Goal: Information Seeking & Learning: Learn about a topic

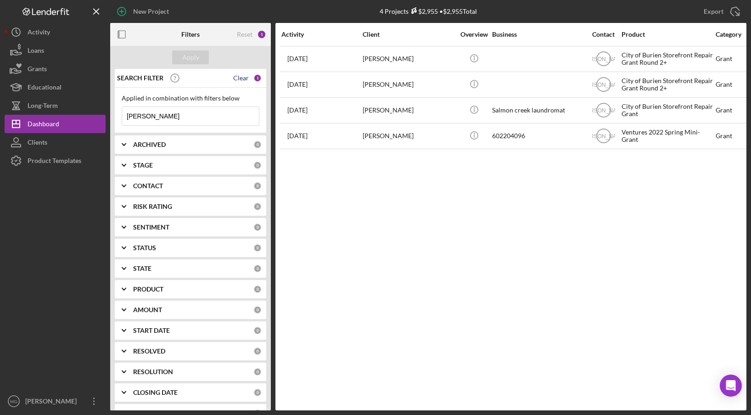
click at [238, 75] on div "Clear" at bounding box center [241, 77] width 16 height 7
click at [186, 56] on div "Apply" at bounding box center [190, 58] width 17 height 14
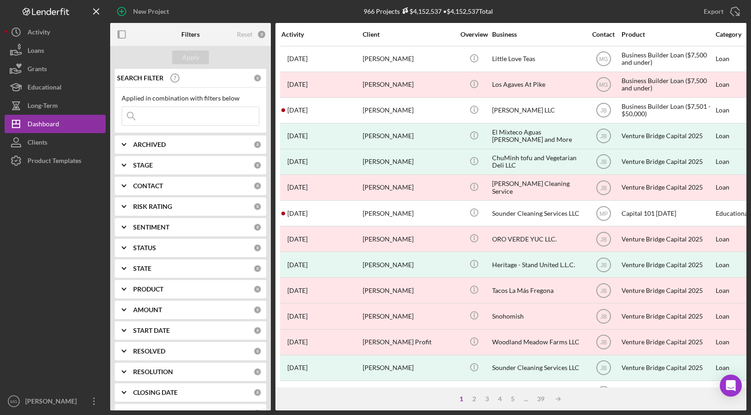
click at [167, 114] on input at bounding box center [190, 116] width 137 height 18
type input "himor"
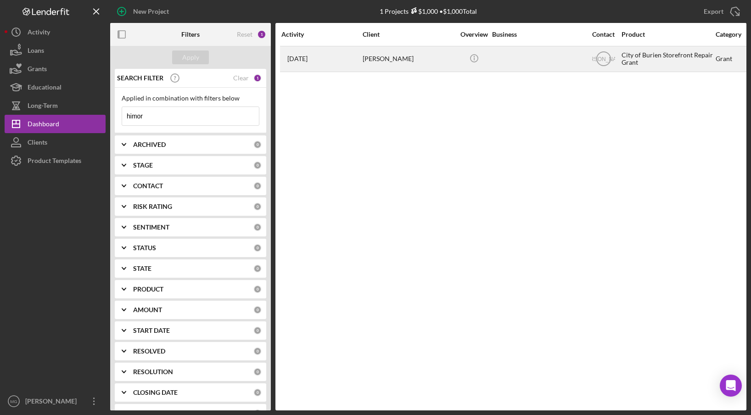
click at [373, 59] on div "[PERSON_NAME]" at bounding box center [409, 59] width 92 height 24
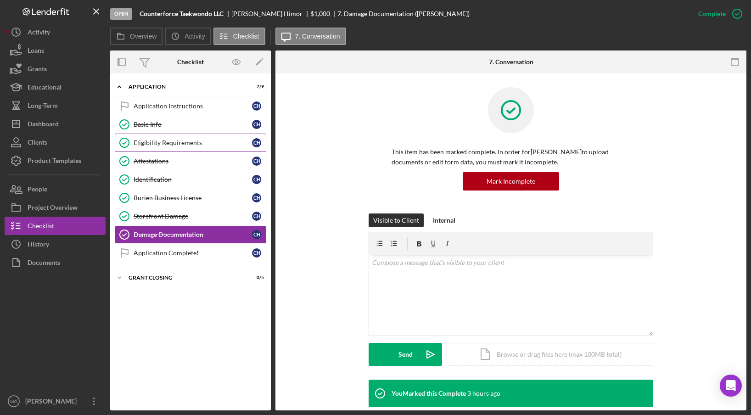
click at [163, 140] on div "Eligibility Requirements" at bounding box center [193, 142] width 118 height 7
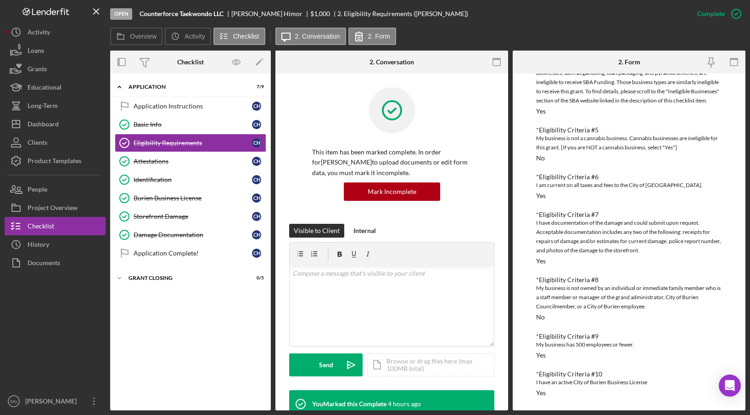
scroll to position [199, 0]
click at [158, 213] on div "Storefront Damage" at bounding box center [193, 216] width 118 height 7
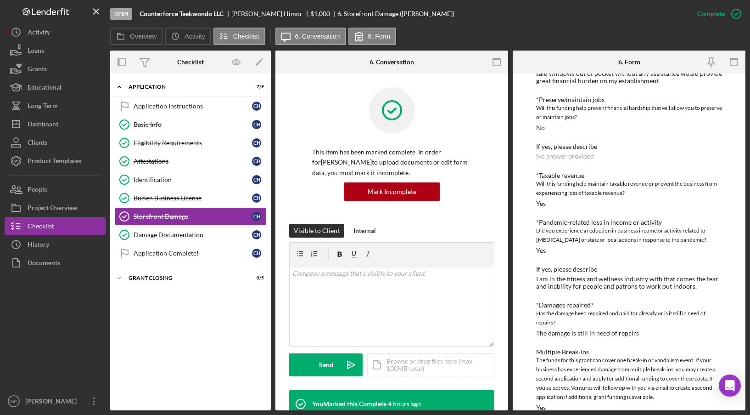
scroll to position [429, 0]
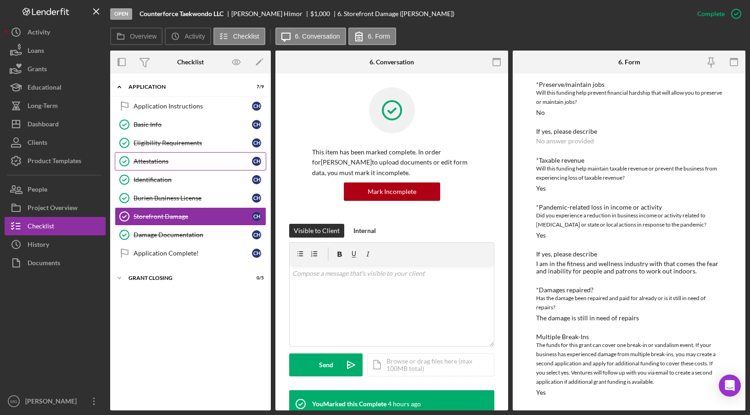
click at [160, 162] on div "Attestations" at bounding box center [193, 161] width 118 height 7
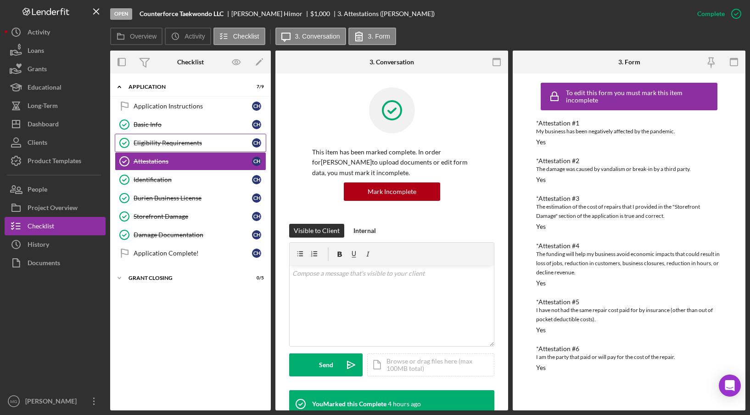
click at [160, 144] on div "Eligibility Requirements" at bounding box center [193, 142] width 118 height 7
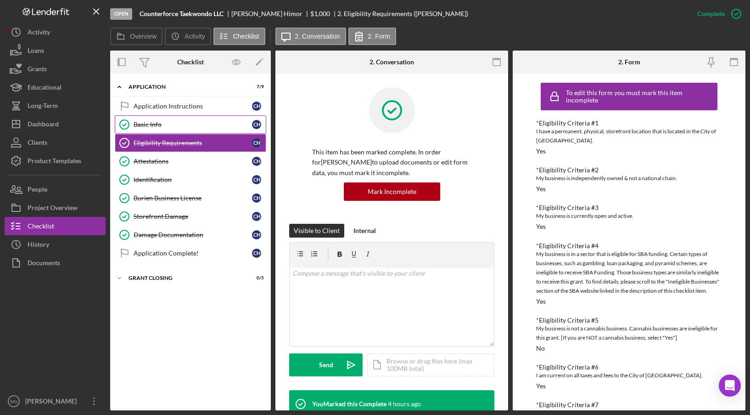
click at [163, 119] on link "Basic Info Basic Info C H" at bounding box center [191, 124] width 152 height 18
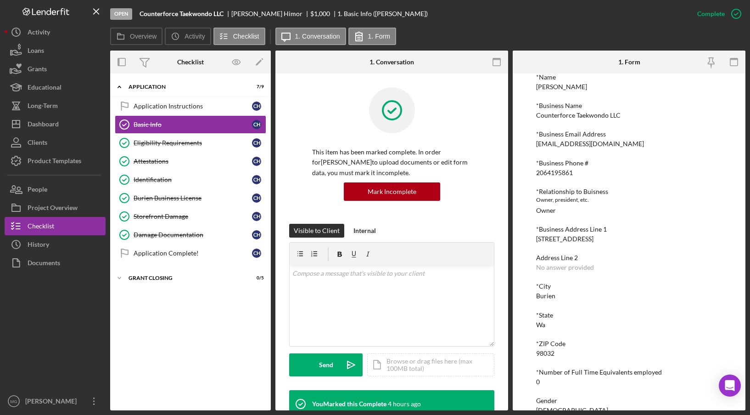
scroll to position [92, 0]
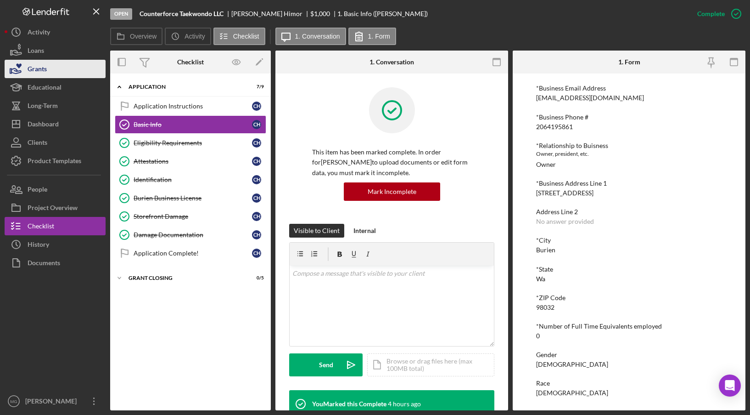
click at [44, 71] on div "Grants" at bounding box center [37, 70] width 19 height 21
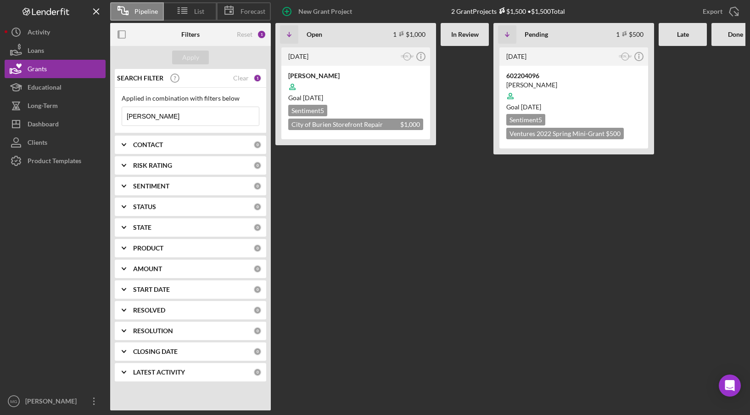
drag, startPoint x: 164, startPoint y: 121, endPoint x: 113, endPoint y: 118, distance: 50.6
click at [113, 118] on div "SEARCH FILTER Clear 1 Applied in combination with filters below [PERSON_NAME] I…" at bounding box center [190, 228] width 161 height 319
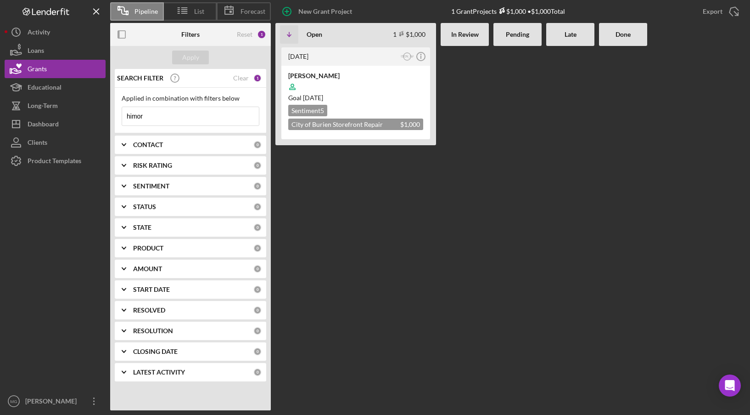
drag, startPoint x: 154, startPoint y: 114, endPoint x: 122, endPoint y: 112, distance: 31.8
click at [122, 112] on input "himor" at bounding box center [190, 116] width 137 height 18
type input "[PERSON_NAME]"
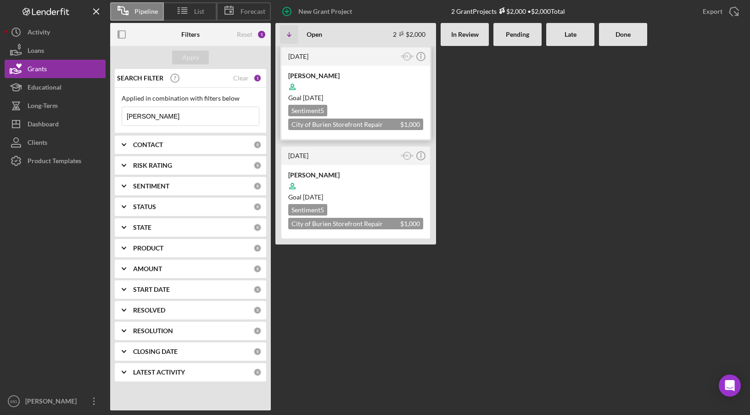
click at [369, 98] on div "Goal [DATE]" at bounding box center [355, 97] width 135 height 9
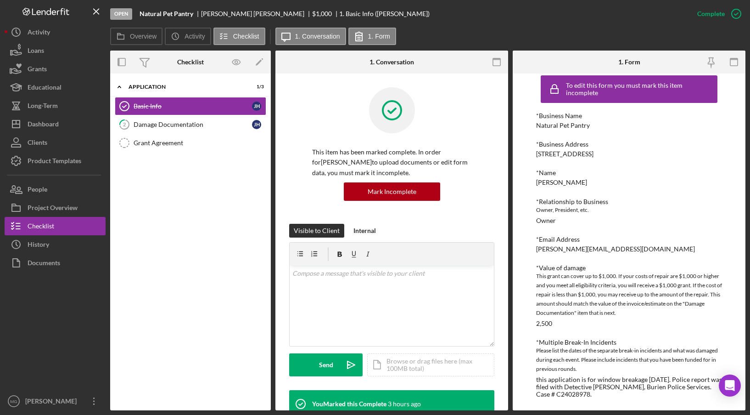
scroll to position [9, 0]
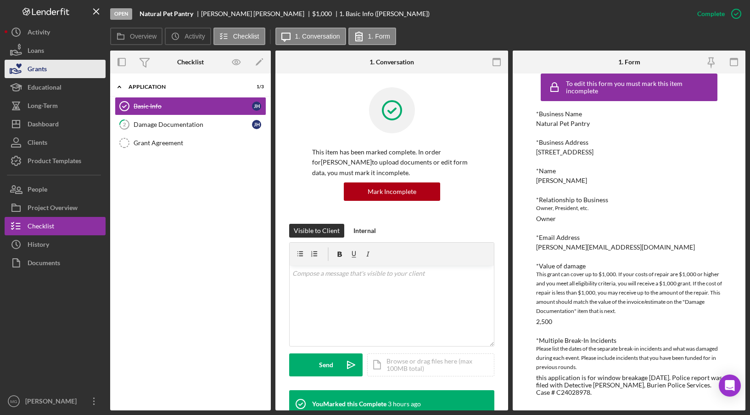
click at [48, 67] on button "Grants" at bounding box center [55, 69] width 101 height 18
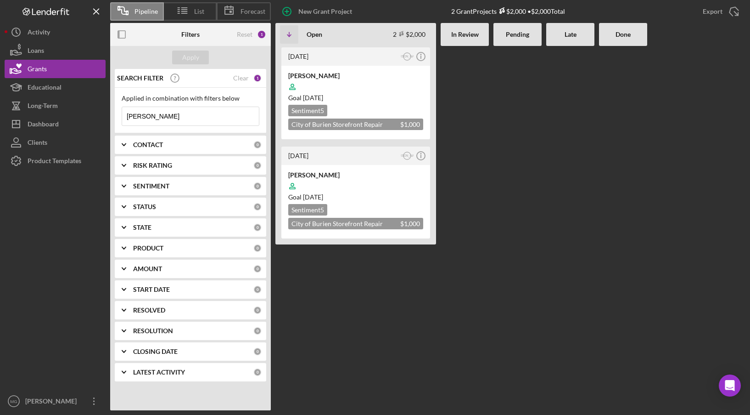
click at [189, 120] on input "[PERSON_NAME]" at bounding box center [190, 116] width 137 height 18
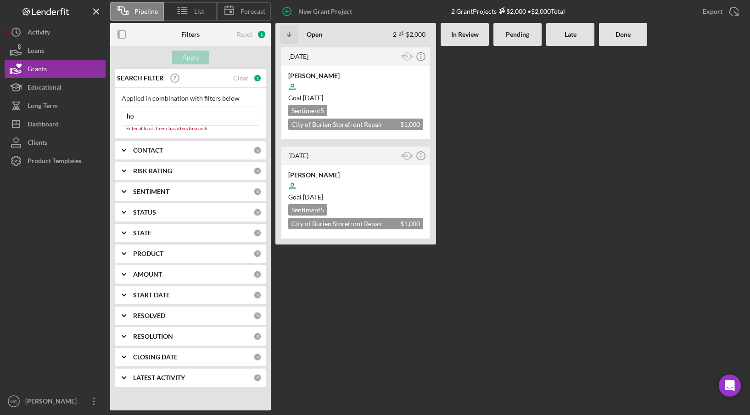
type input "h"
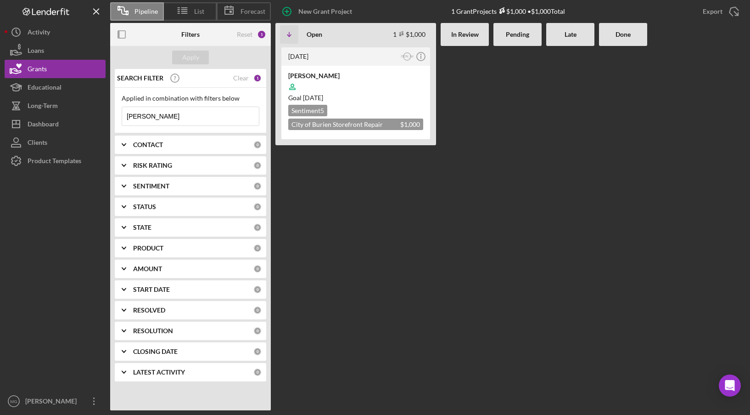
drag, startPoint x: 137, startPoint y: 115, endPoint x: 117, endPoint y: 114, distance: 20.7
click at [117, 114] on div "Applied in combination with filters below [PERSON_NAME] Icon/Menu Close" at bounding box center [191, 110] width 152 height 45
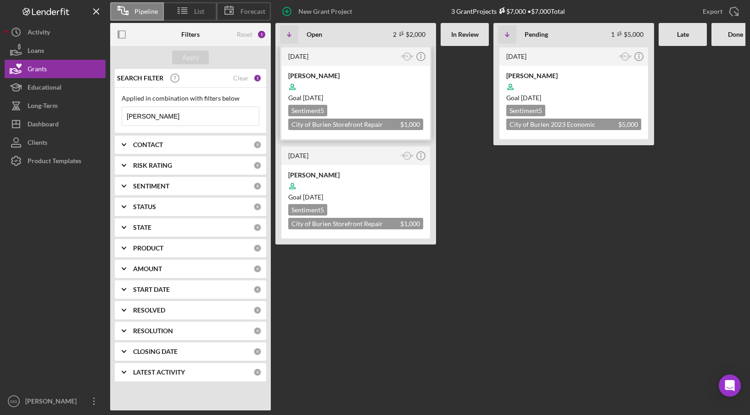
type input "[PERSON_NAME]"
click at [395, 122] on div "City of Burien Storefront Repair Grant Round 2+ $1,000 $1,000" at bounding box center [355, 123] width 135 height 11
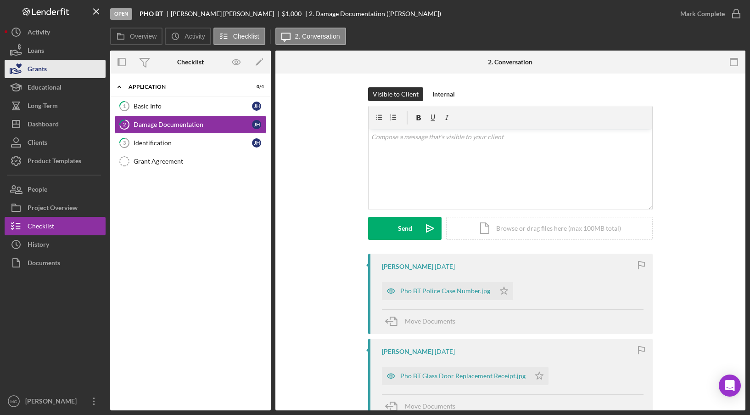
click at [37, 68] on div "Grants" at bounding box center [37, 70] width 19 height 21
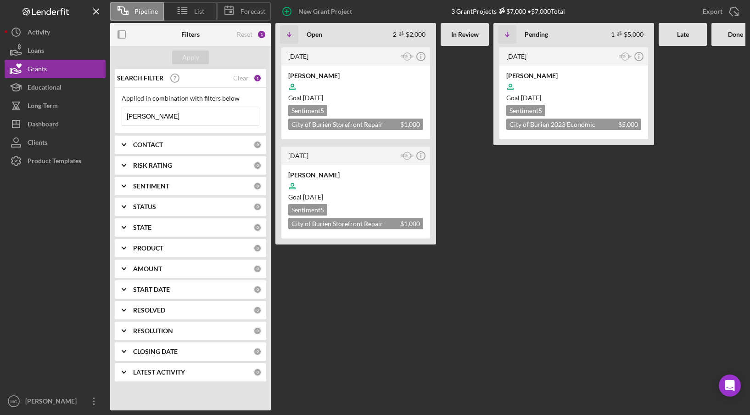
click at [194, 121] on input "[PERSON_NAME]" at bounding box center [190, 116] width 137 height 18
type input "h"
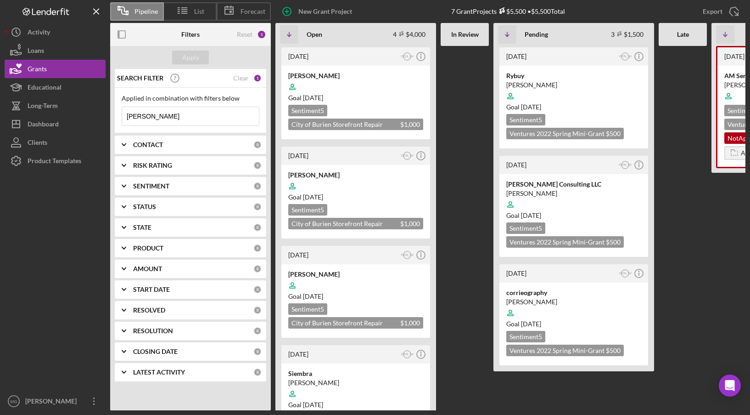
drag, startPoint x: 152, startPoint y: 120, endPoint x: 129, endPoint y: 117, distance: 23.6
click at [129, 117] on input "[PERSON_NAME]" at bounding box center [190, 116] width 137 height 18
type input "o"
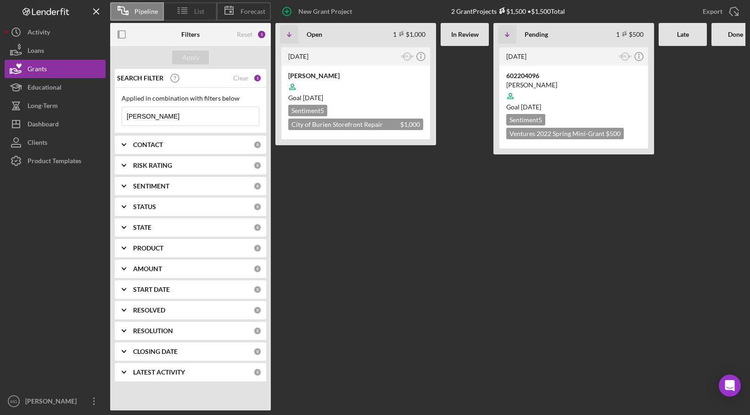
type input "[PERSON_NAME]"
click at [422, 199] on div "[DATE] JA Icon/Info [PERSON_NAME] Goal [DATE] Sentiment 5 City of Burien Storef…" at bounding box center [356, 228] width 161 height 364
click at [404, 56] on icon "[PERSON_NAME]" at bounding box center [407, 57] width 12 height 12
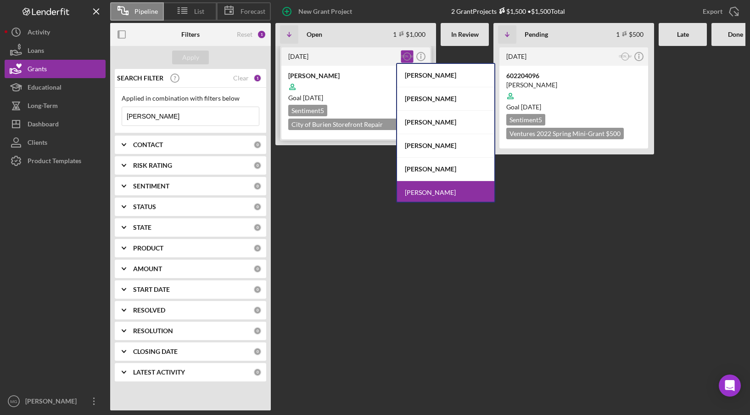
click at [381, 107] on div "Sentiment 5 City of Burien Storefront Repair Grant $1,000 $1,000" at bounding box center [355, 117] width 135 height 25
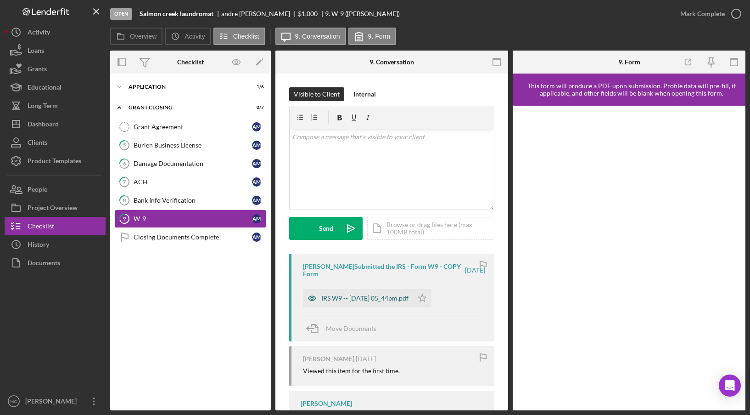
click at [363, 298] on div "IRS W9 -- [DATE] 05_44pm.pdf" at bounding box center [364, 297] width 87 height 7
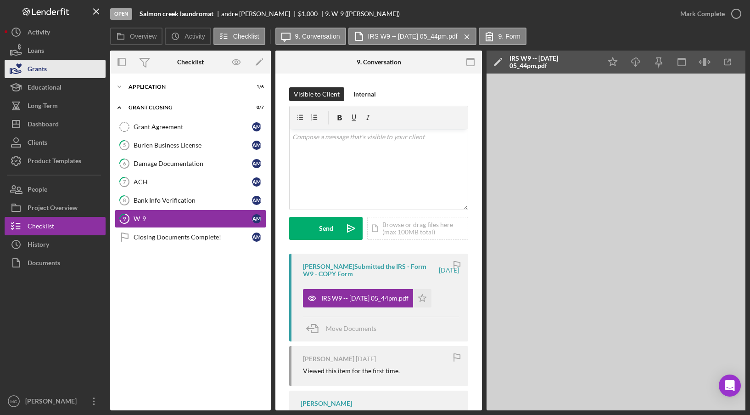
click at [37, 69] on div "Grants" at bounding box center [37, 70] width 19 height 21
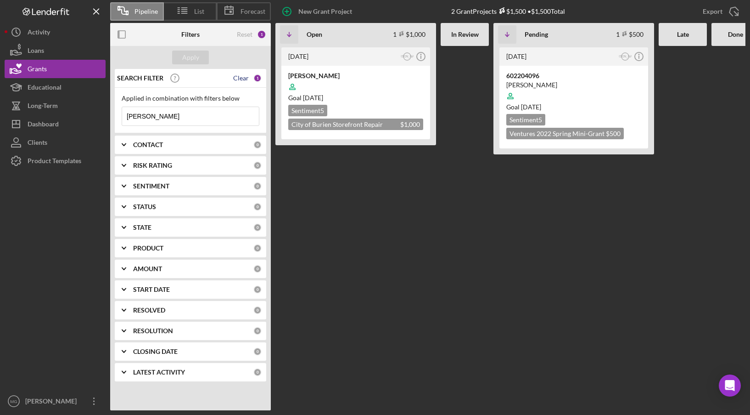
click at [242, 75] on div "Clear" at bounding box center [241, 77] width 16 height 7
click at [184, 53] on div "Apply" at bounding box center [190, 58] width 17 height 14
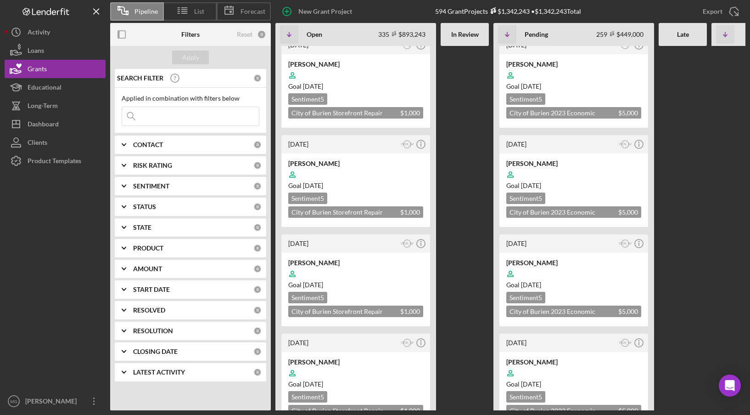
scroll to position [459, 0]
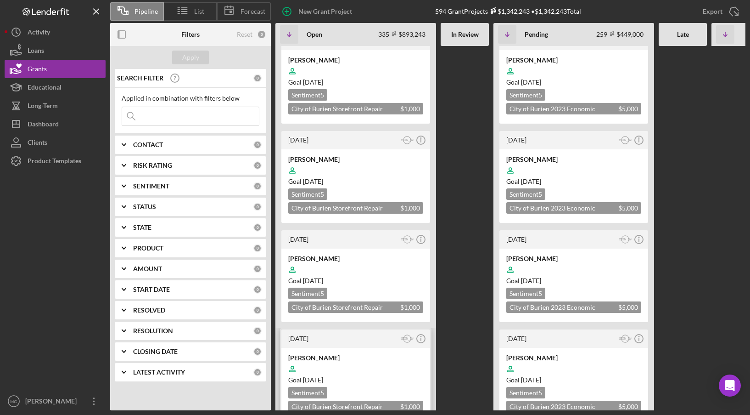
click at [360, 375] on div "Goal [DATE]" at bounding box center [355, 379] width 135 height 9
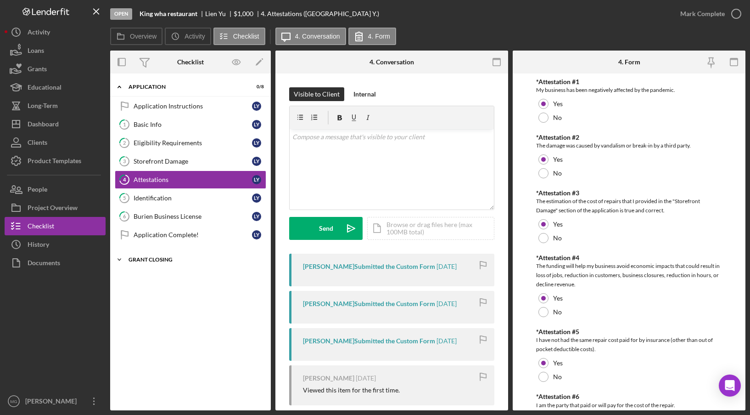
click at [158, 260] on div "Grant Closing" at bounding box center [194, 260] width 131 height 6
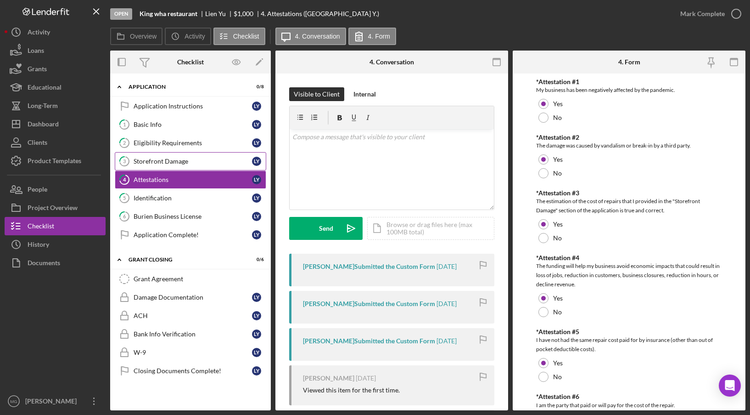
click at [161, 163] on div "Storefront Damage" at bounding box center [193, 161] width 118 height 7
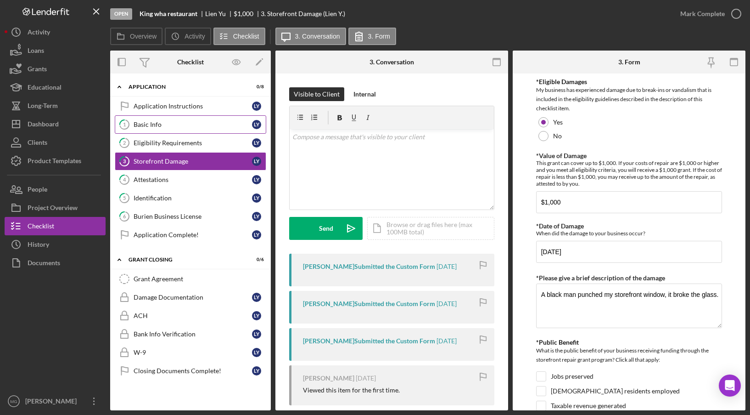
click at [150, 124] on div "Basic Info" at bounding box center [193, 124] width 118 height 7
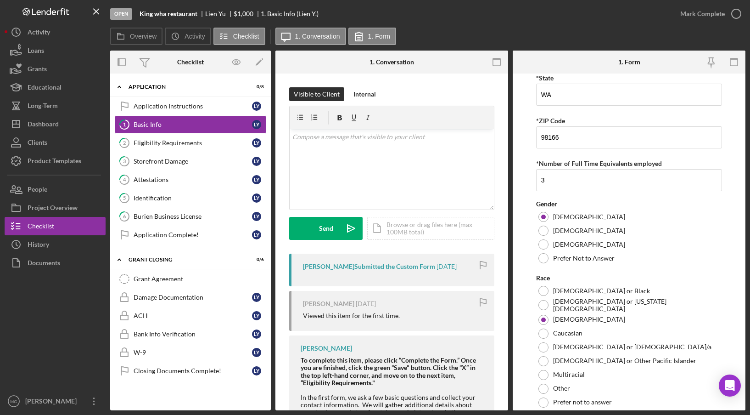
scroll to position [386, 0]
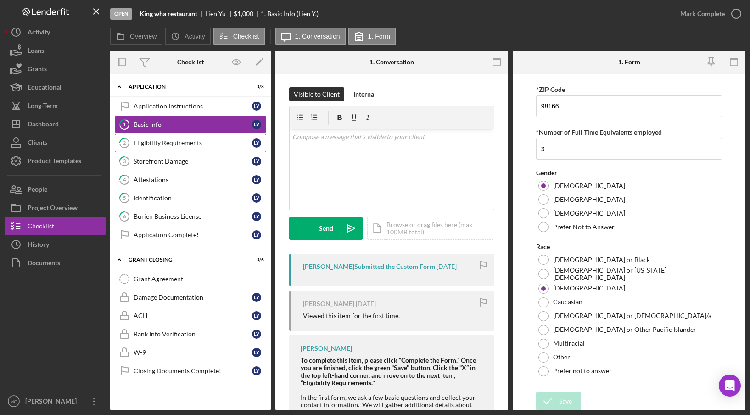
click at [188, 147] on link "2 Eligibility Requirements L Y" at bounding box center [191, 143] width 152 height 18
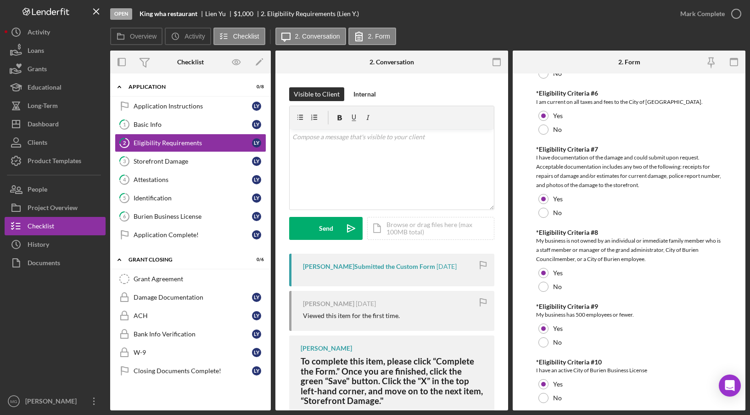
scroll to position [359, 0]
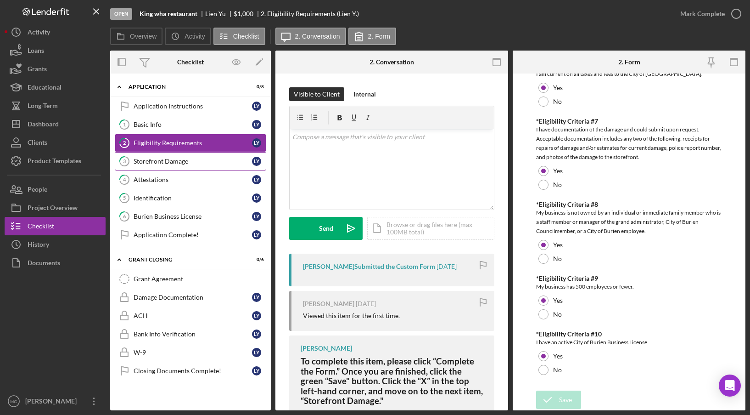
click at [149, 159] on div "Storefront Damage" at bounding box center [193, 161] width 118 height 7
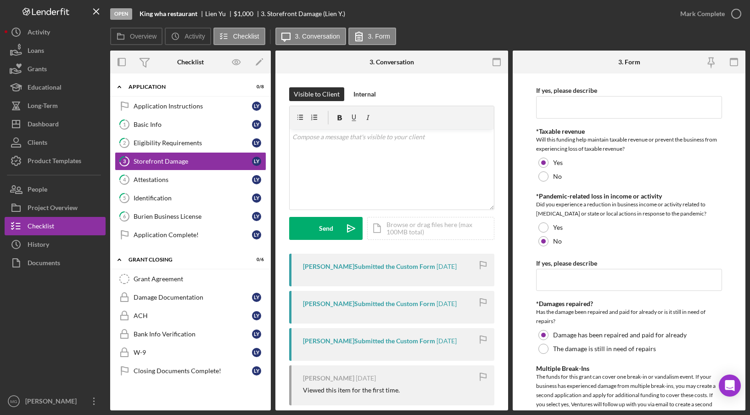
scroll to position [721, 0]
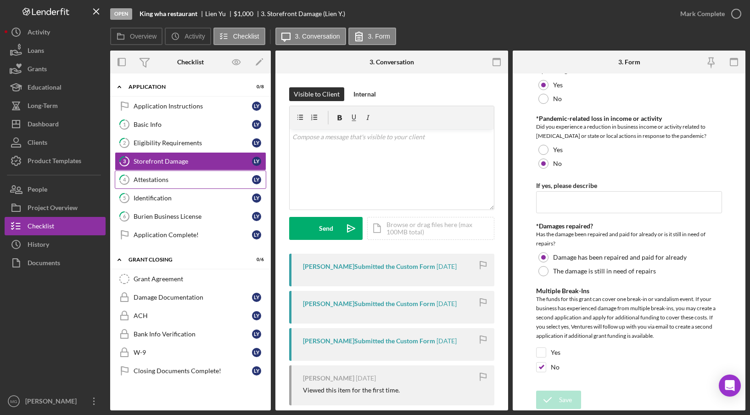
click at [158, 179] on div "Attestations" at bounding box center [193, 179] width 118 height 7
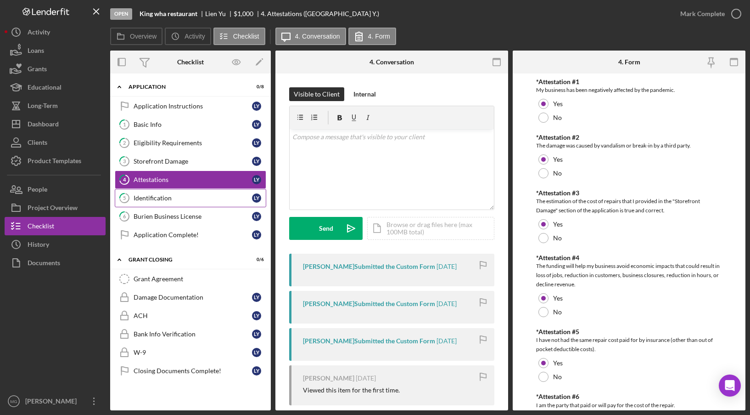
click at [158, 196] on div "Identification" at bounding box center [193, 197] width 118 height 7
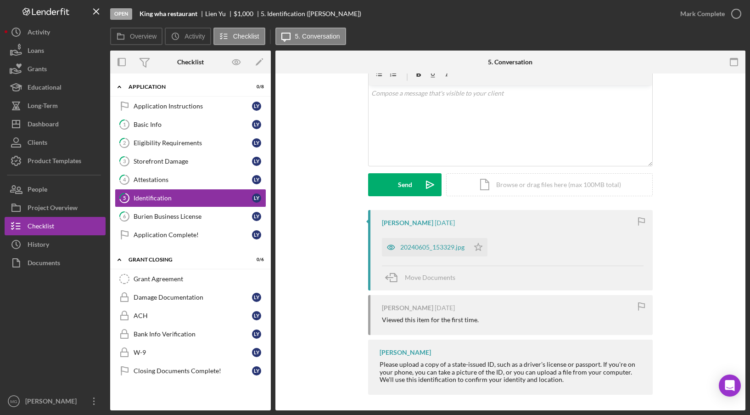
scroll to position [46, 0]
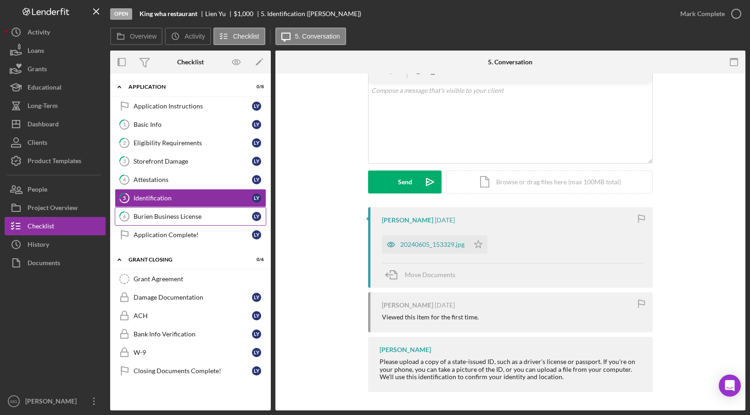
click at [168, 217] on div "Burien Business License" at bounding box center [193, 216] width 118 height 7
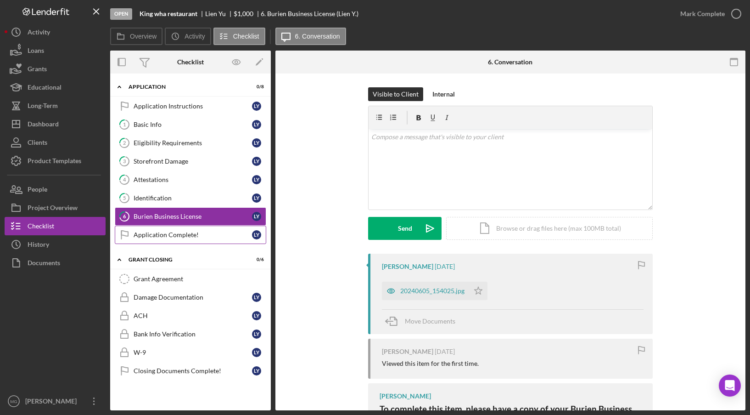
click at [168, 236] on div "Application Complete!" at bounding box center [193, 234] width 118 height 7
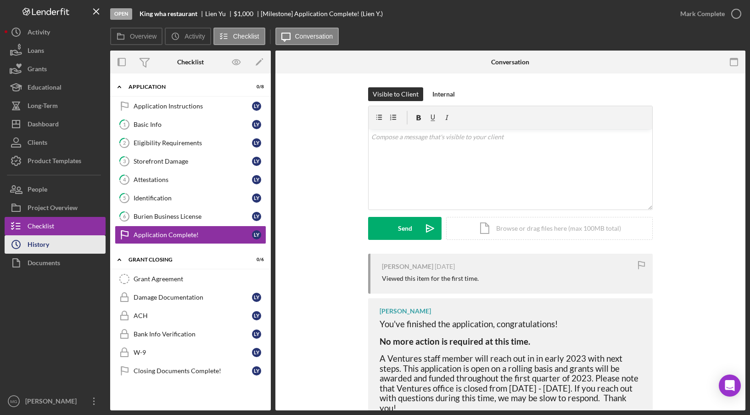
click at [45, 247] on div "History" at bounding box center [39, 245] width 22 height 21
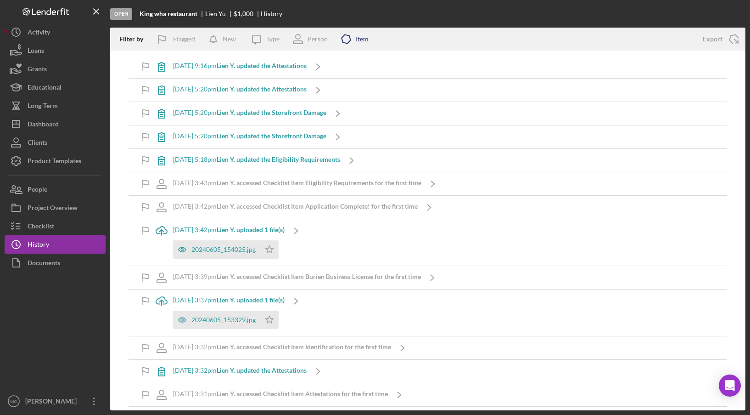
click at [364, 40] on div "Item" at bounding box center [362, 38] width 13 height 7
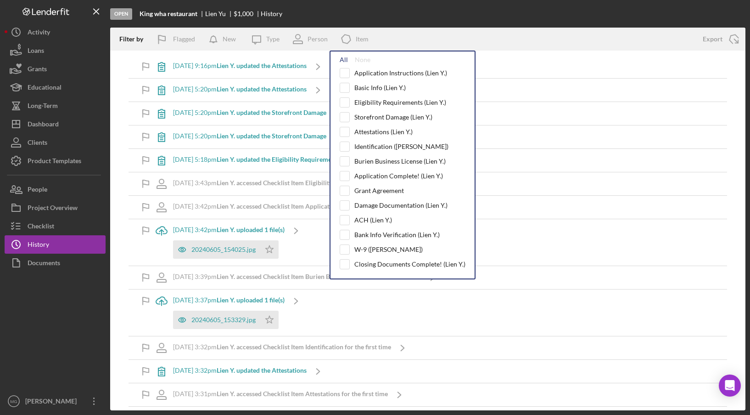
click at [343, 59] on div "All" at bounding box center [344, 59] width 8 height 7
checkbox input "true"
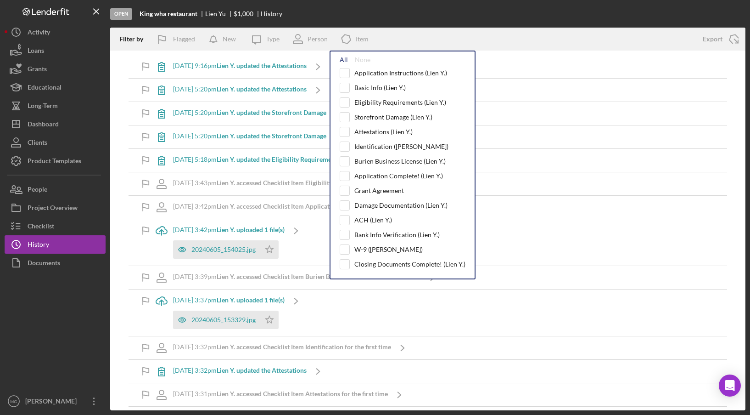
checkbox input "true"
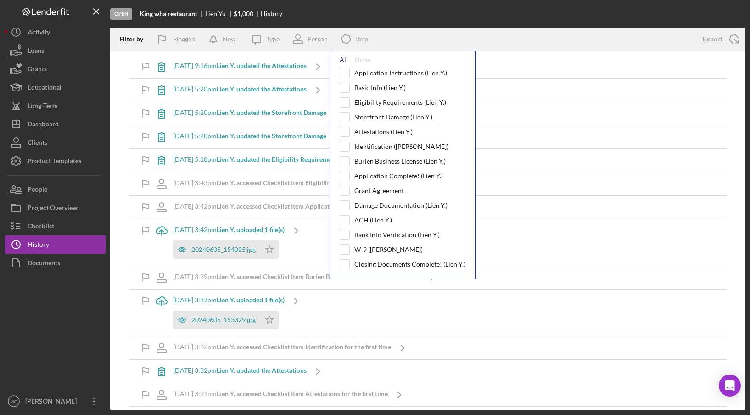
checkbox input "true"
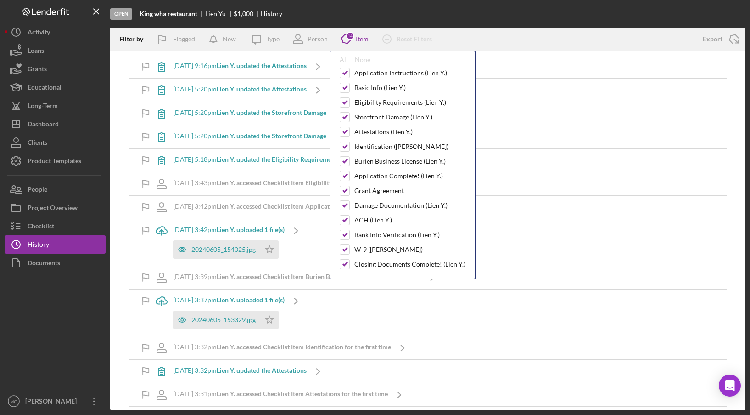
click at [582, 67] on div "[DATE] 9:16pm Lien Y. updated the Attestations Icon/Navigate" at bounding box center [428, 66] width 599 height 23
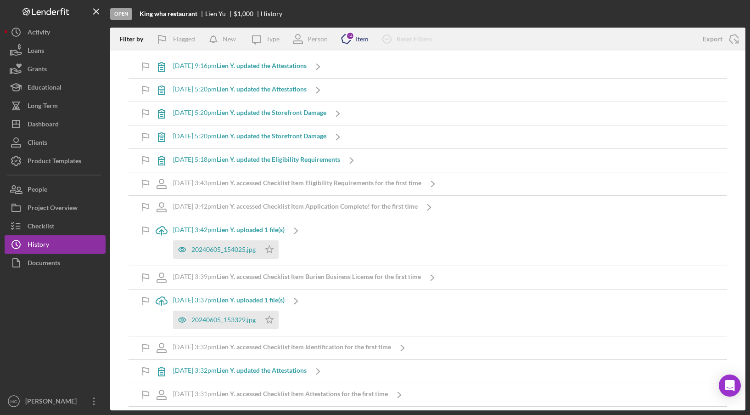
click at [361, 40] on div "Item" at bounding box center [362, 38] width 13 height 7
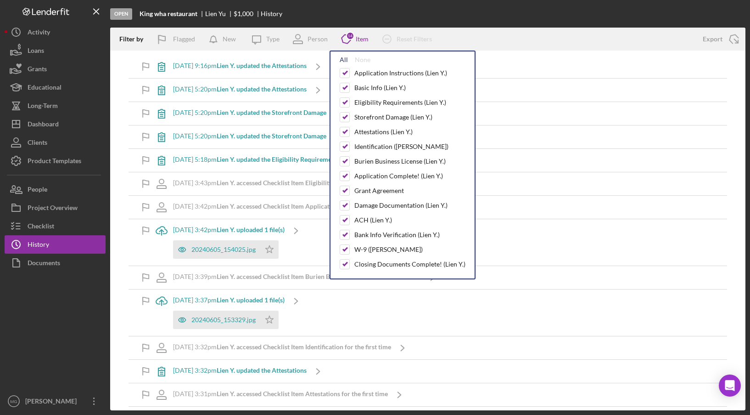
click at [344, 60] on div "All" at bounding box center [344, 59] width 8 height 7
click at [361, 62] on div "None" at bounding box center [363, 59] width 16 height 7
checkbox input "false"
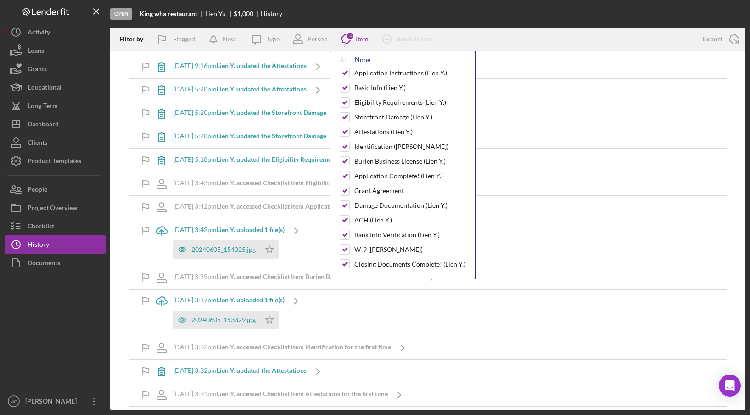
checkbox input "false"
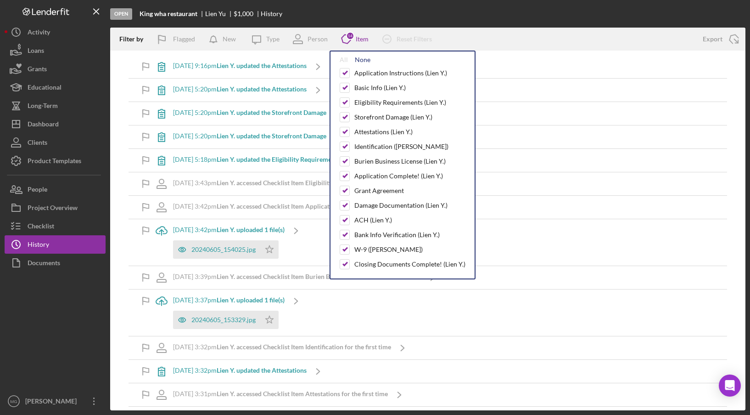
checkbox input "false"
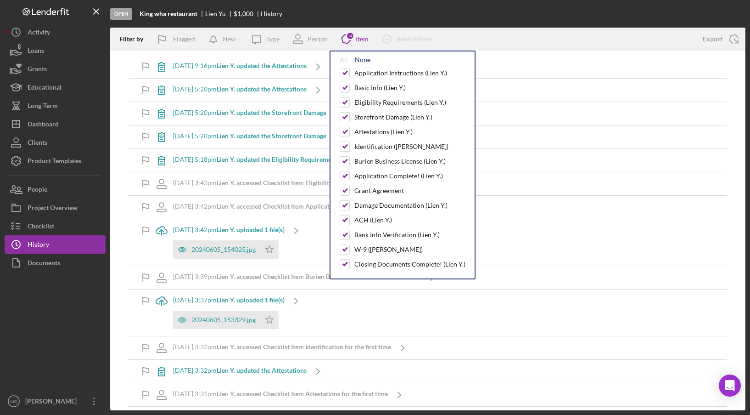
checkbox input "false"
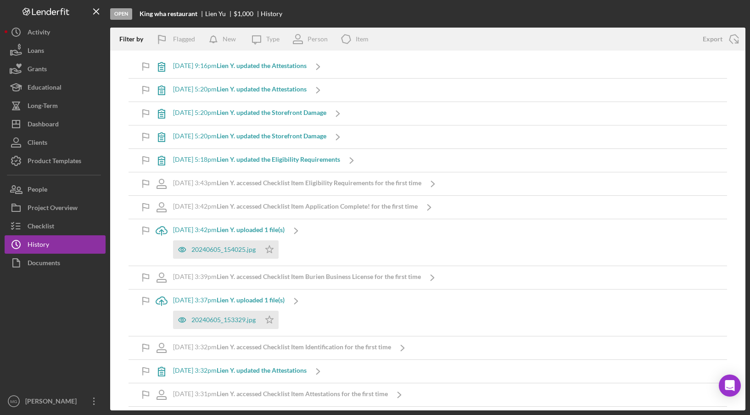
click at [485, 52] on div "[DATE] 9:16pm Lien Y. updated the Attestations Icon/Navigate [DATE] 5:20pm Lien…" at bounding box center [428, 231] width 636 height 360
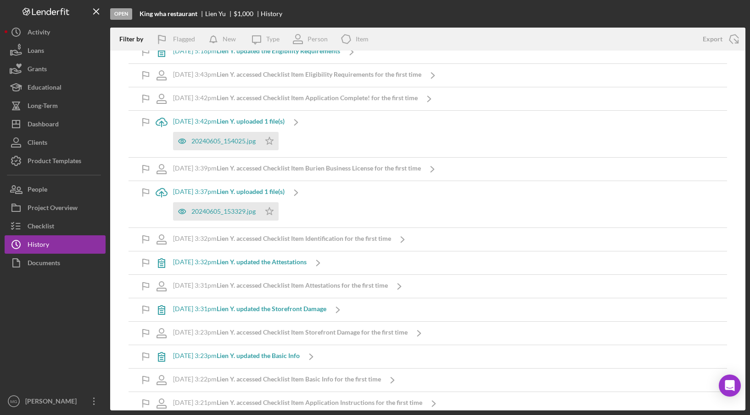
scroll to position [118, 0]
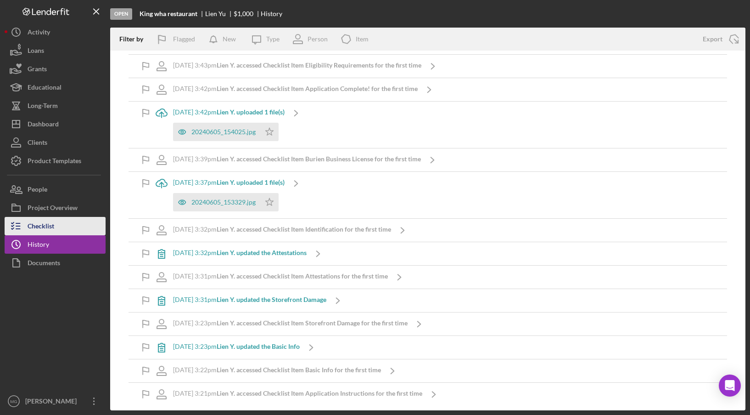
click at [43, 226] on div "Checklist" at bounding box center [41, 227] width 27 height 21
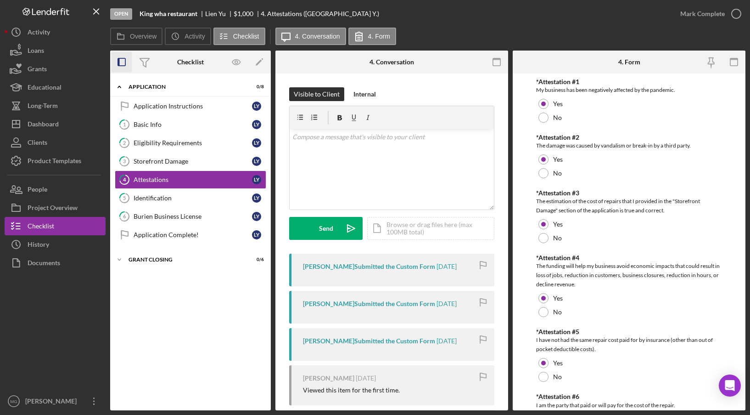
click at [121, 61] on icon "button" at bounding box center [122, 62] width 21 height 21
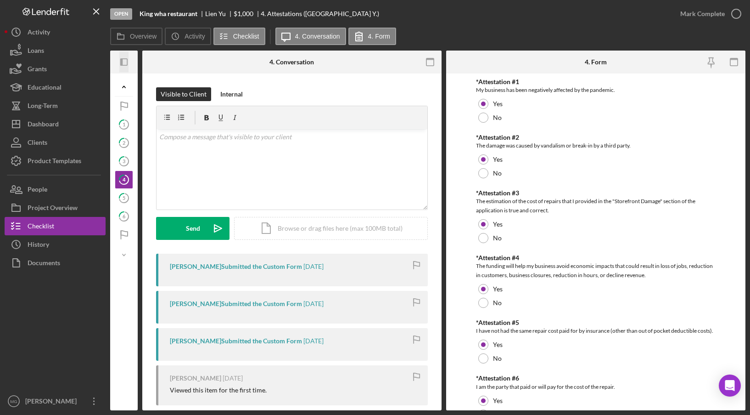
click at [121, 61] on icon "button" at bounding box center [121, 61] width 2 height 7
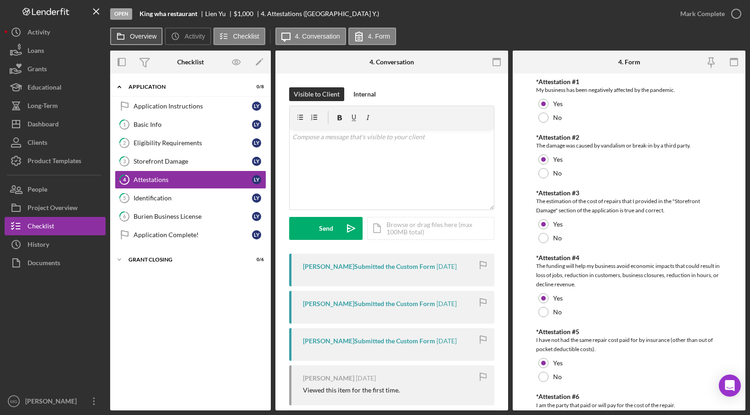
click at [135, 43] on button "Overview" at bounding box center [136, 36] width 52 height 17
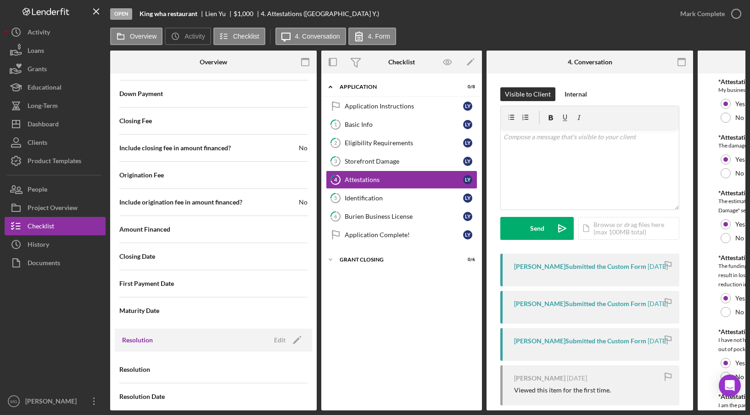
scroll to position [930, 0]
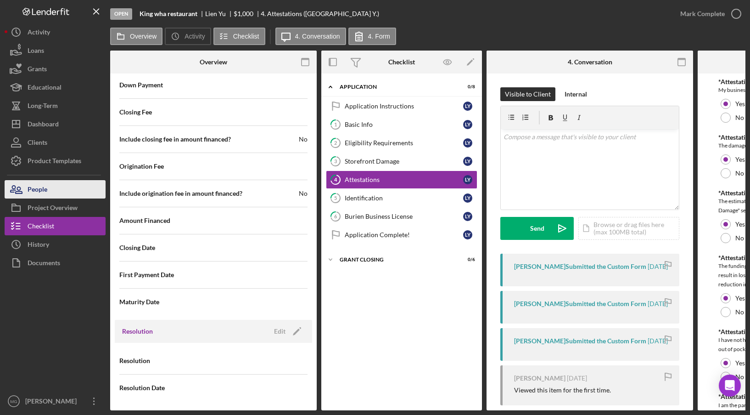
click at [32, 190] on div "People" at bounding box center [38, 190] width 20 height 21
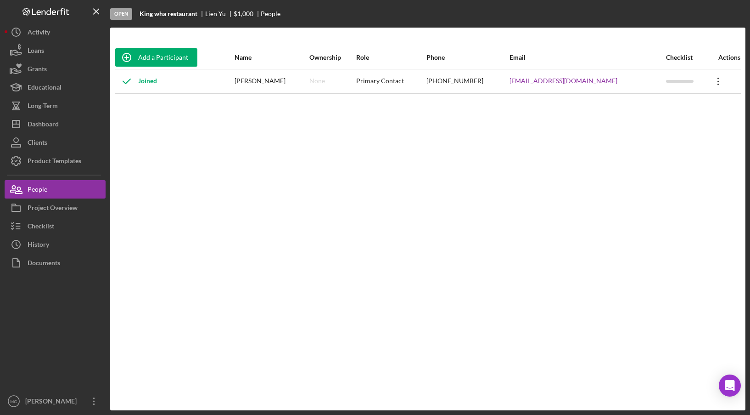
click at [709, 80] on icon "Icon/Overflow" at bounding box center [718, 81] width 23 height 23
click at [562, 170] on div "Add a Participant Name Ownership Role Phone Email Checklist Actions Joined [PER…" at bounding box center [428, 219] width 636 height 346
click at [46, 245] on div "History" at bounding box center [39, 245] width 22 height 21
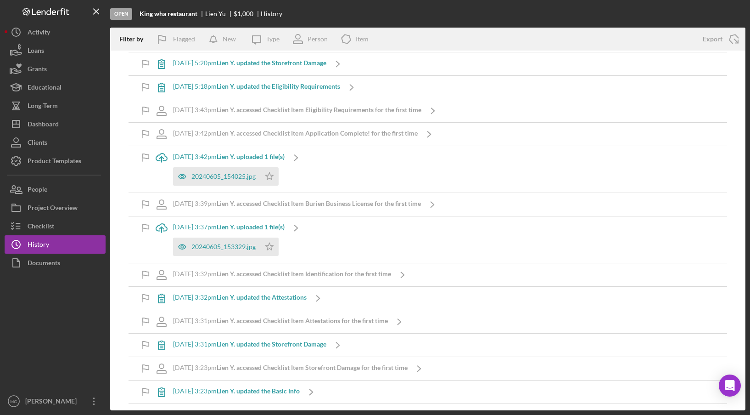
scroll to position [118, 0]
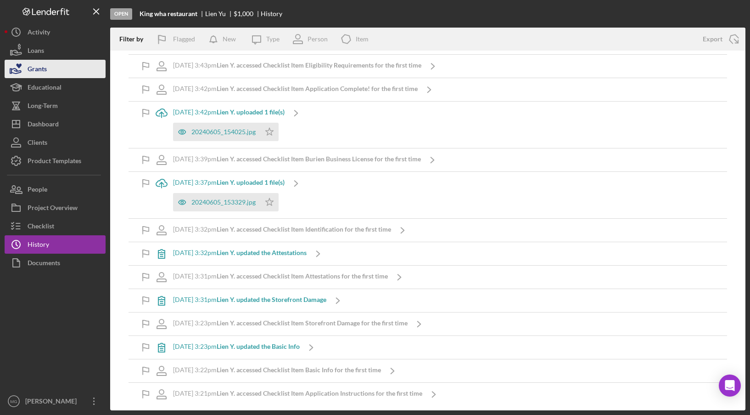
click at [58, 74] on button "Grants" at bounding box center [55, 69] width 101 height 18
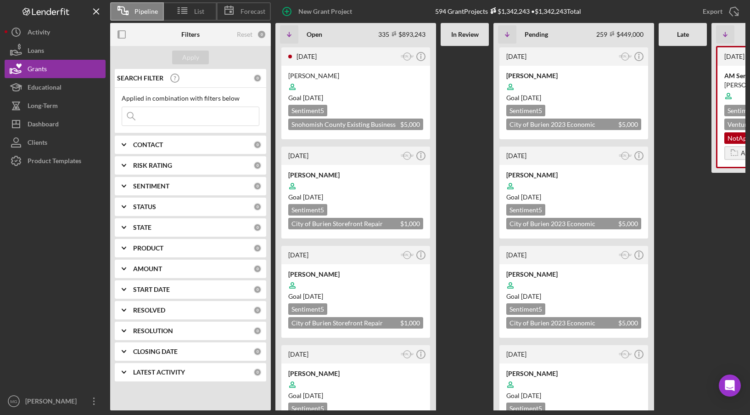
click at [125, 250] on icon "Icon/Expander" at bounding box center [124, 248] width 23 height 23
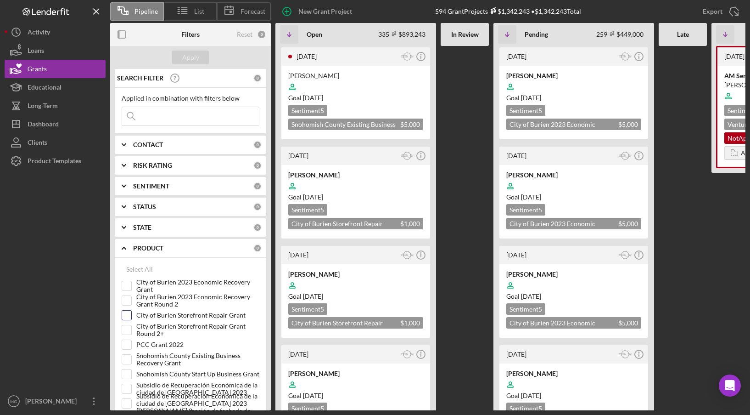
click at [127, 315] on input "City of Burien Storefront Repair Grant" at bounding box center [126, 314] width 9 height 9
checkbox input "true"
click at [127, 331] on input "City of Burien Storefront Repair Grant Round 2+" at bounding box center [126, 329] width 9 height 9
checkbox input "true"
click at [175, 112] on input at bounding box center [190, 116] width 137 height 18
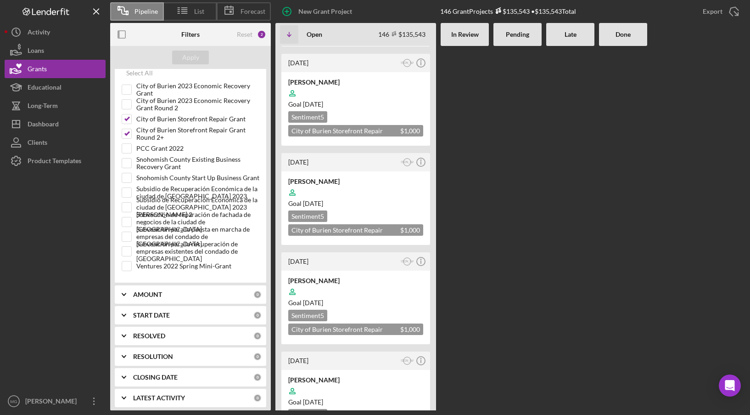
scroll to position [200, 0]
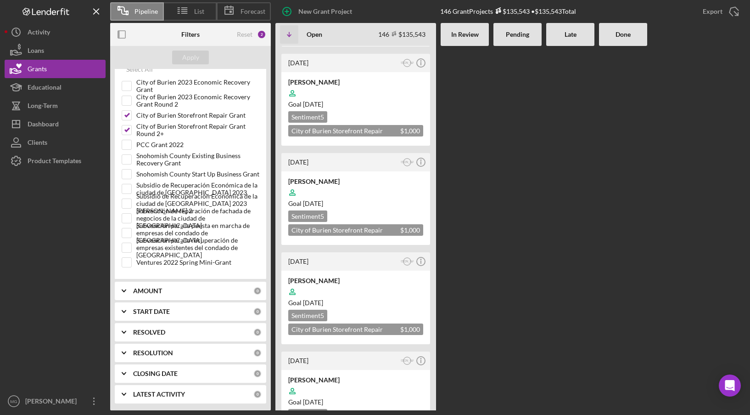
click at [122, 395] on icon "Icon/Expander" at bounding box center [124, 394] width 23 height 23
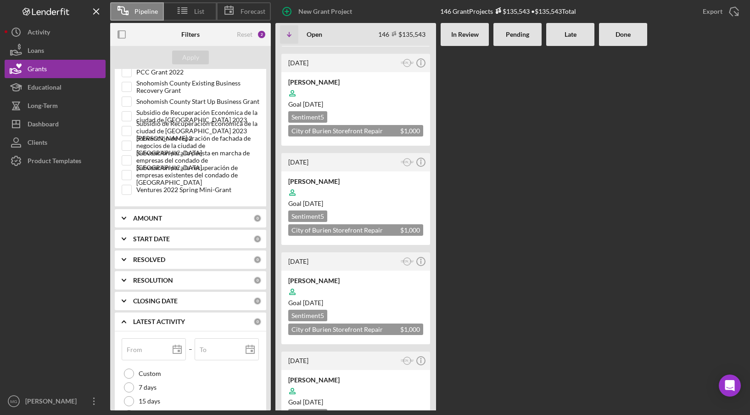
scroll to position [335, 0]
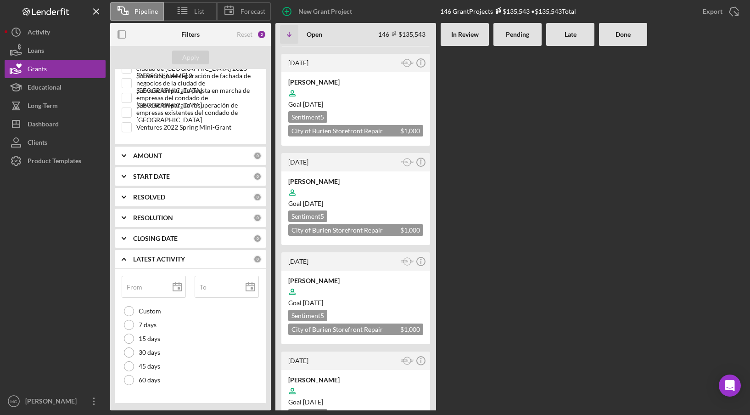
click at [124, 260] on icon "Icon/Expander" at bounding box center [124, 259] width 23 height 23
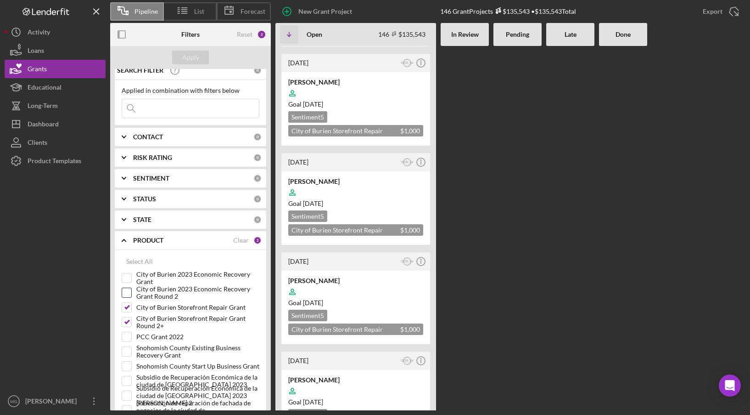
scroll to position [0, 0]
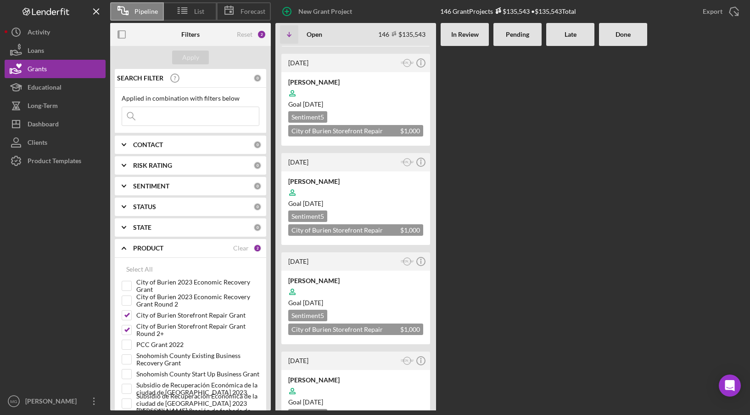
click at [126, 186] on polyline at bounding box center [124, 186] width 4 height 2
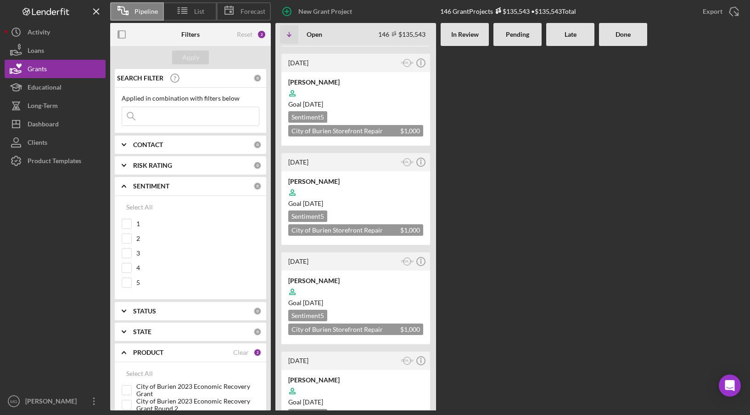
click at [126, 186] on icon "Icon/Expander" at bounding box center [124, 186] width 23 height 23
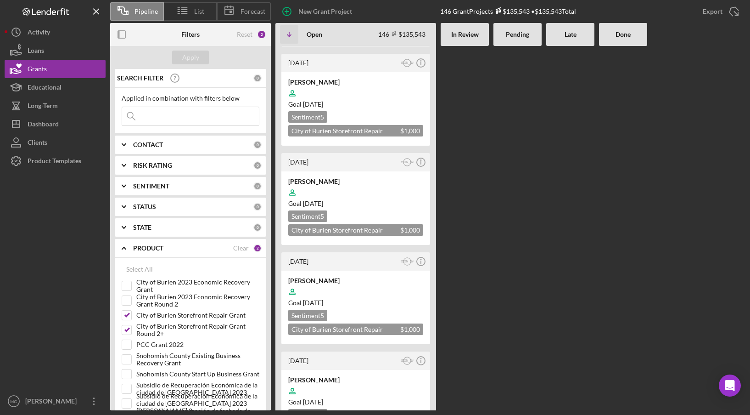
click at [125, 203] on icon "Icon/Expander" at bounding box center [124, 206] width 23 height 23
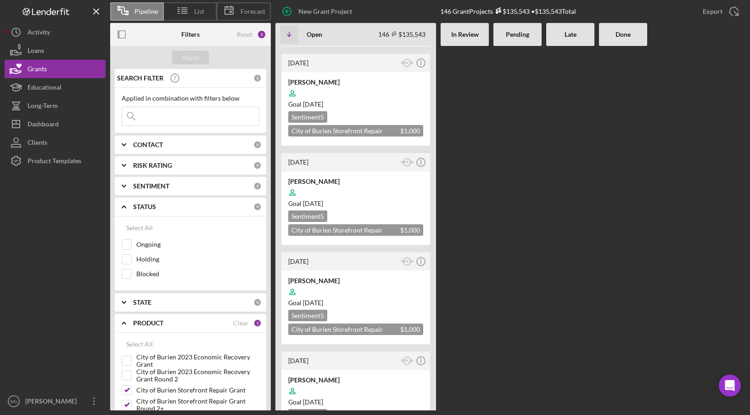
click at [125, 203] on icon "Icon/Expander" at bounding box center [124, 206] width 23 height 23
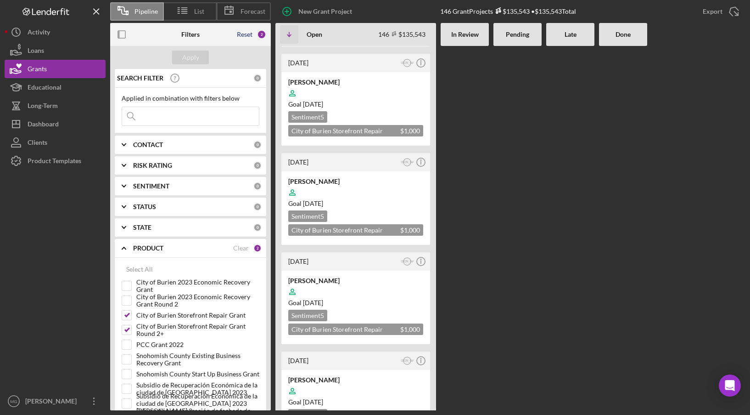
click at [244, 34] on div "Reset" at bounding box center [245, 34] width 16 height 7
checkbox input "false"
click at [239, 138] on div "CONTACT Clear 1" at bounding box center [197, 144] width 129 height 18
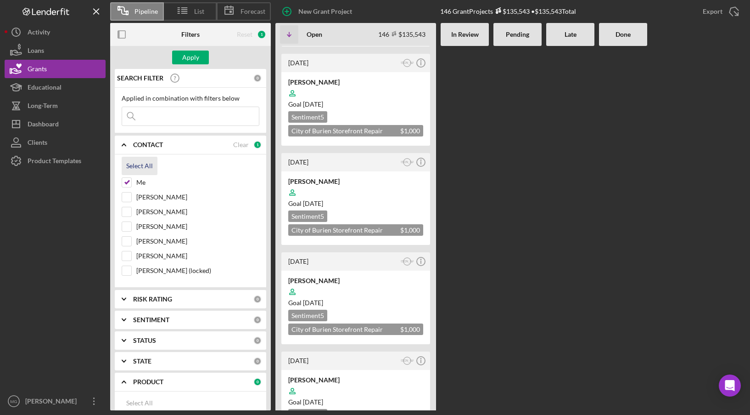
click at [142, 169] on div "Select All" at bounding box center [139, 166] width 27 height 18
checkbox input "true"
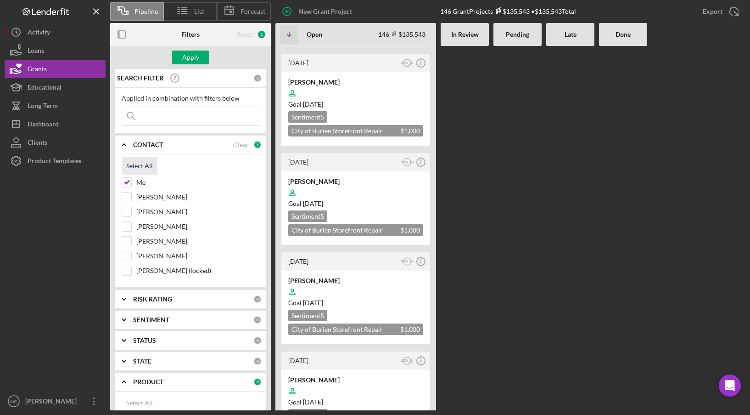
checkbox input "true"
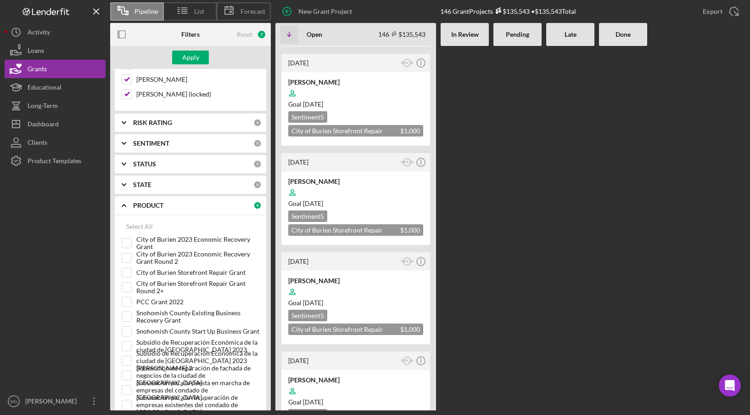
scroll to position [184, 0]
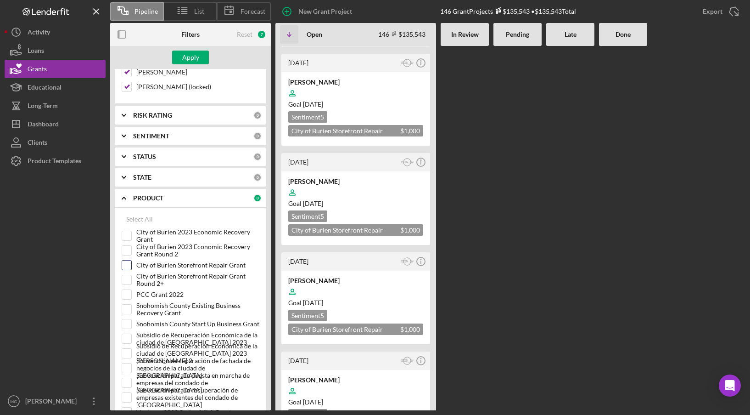
click at [127, 263] on input "City of Burien Storefront Repair Grant" at bounding box center [126, 264] width 9 height 9
checkbox input "true"
click at [127, 277] on input "City of Burien Storefront Repair Grant Round 2+" at bounding box center [126, 279] width 9 height 9
checkbox input "true"
click at [184, 62] on div "Apply" at bounding box center [190, 58] width 17 height 14
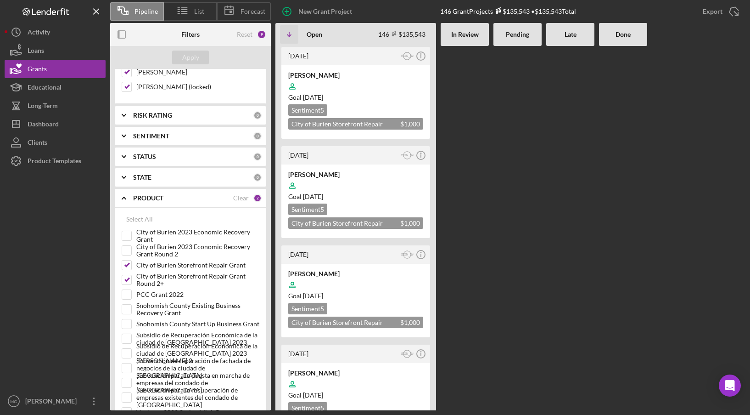
scroll to position [0, 0]
click at [458, 30] on div "In Review" at bounding box center [465, 34] width 48 height 23
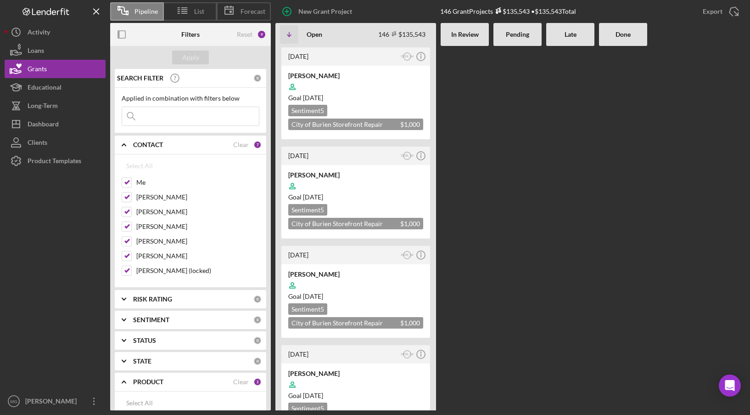
click at [150, 299] on b "RISK RATING" at bounding box center [152, 298] width 39 height 7
click at [148, 323] on b "SENTIMENT" at bounding box center [151, 319] width 36 height 7
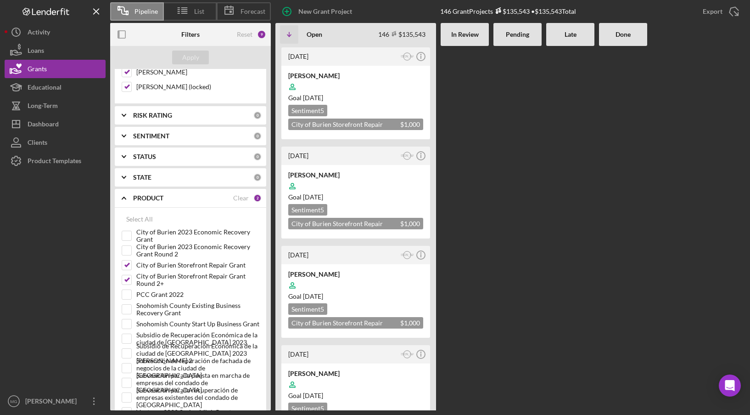
click at [146, 153] on b "STATUS" at bounding box center [144, 156] width 23 height 7
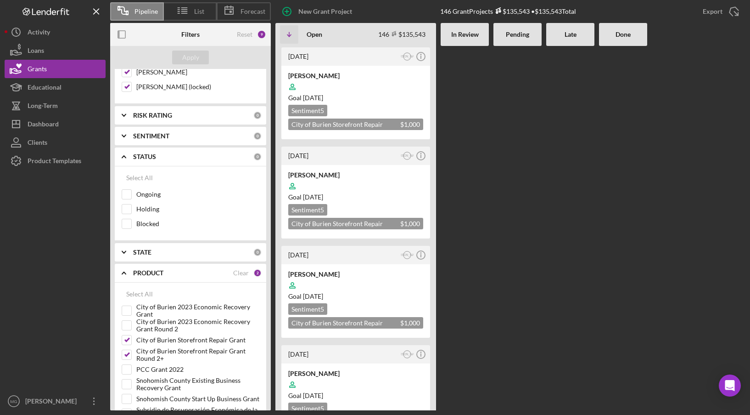
click at [146, 153] on b "STATUS" at bounding box center [144, 156] width 23 height 7
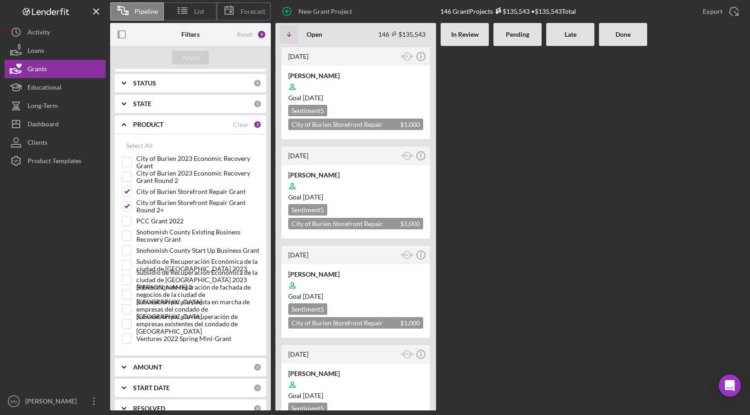
scroll to position [333, 0]
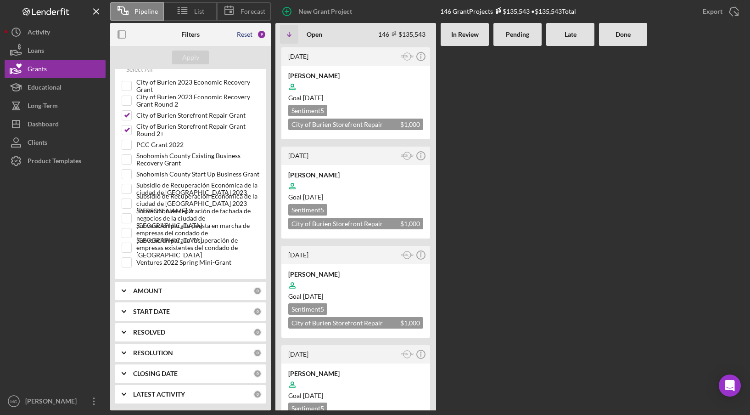
click at [239, 34] on div "Reset" at bounding box center [245, 34] width 16 height 7
checkbox input "false"
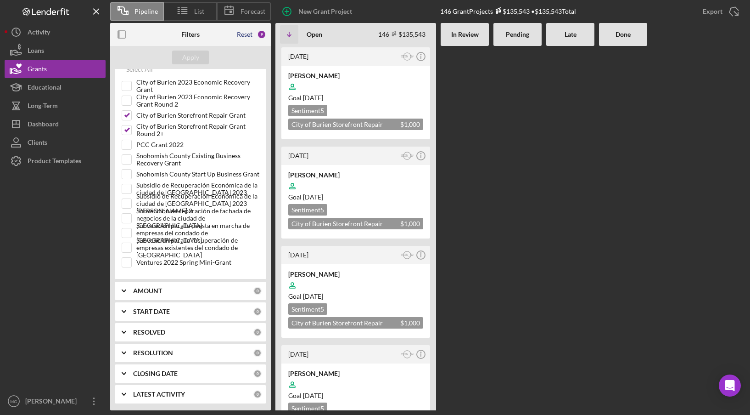
checkbox input "false"
click at [195, 59] on div "Apply" at bounding box center [190, 58] width 17 height 14
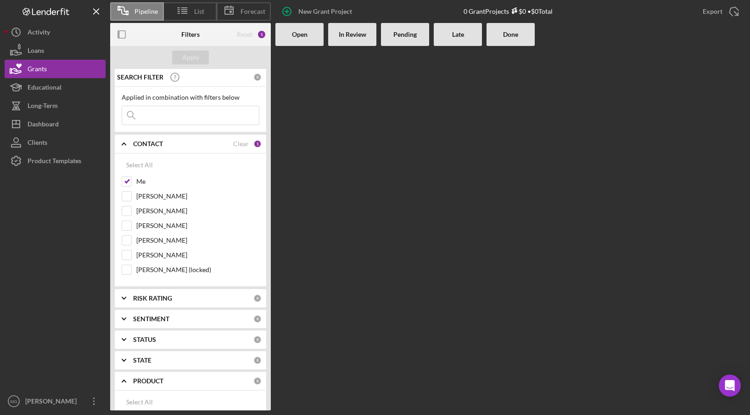
scroll to position [0, 0]
click at [147, 164] on div "Select All" at bounding box center [139, 166] width 27 height 18
checkbox input "true"
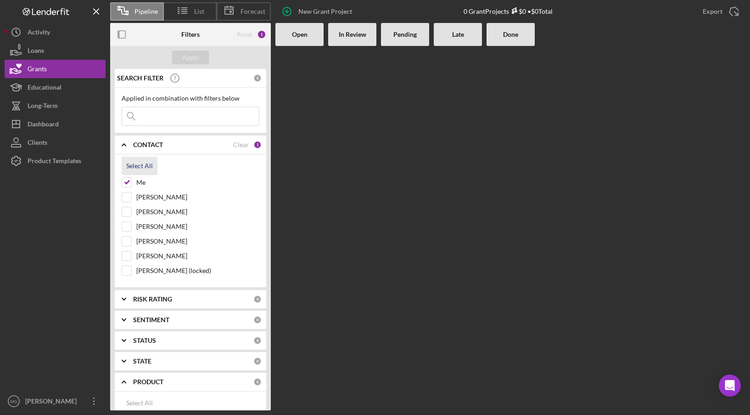
checkbox input "true"
click at [193, 63] on div "Apply" at bounding box center [190, 58] width 17 height 14
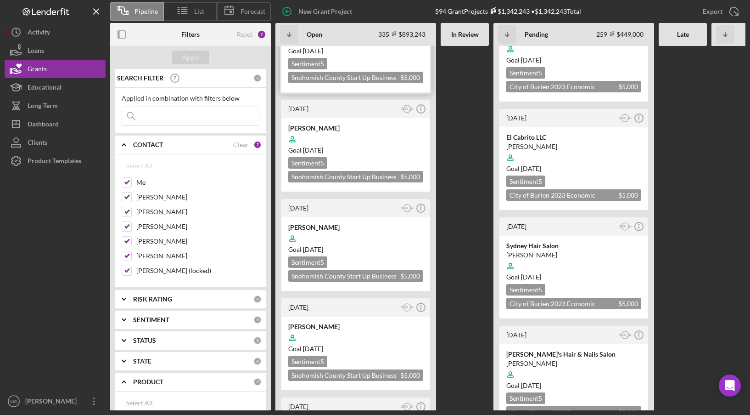
scroll to position [1837, 0]
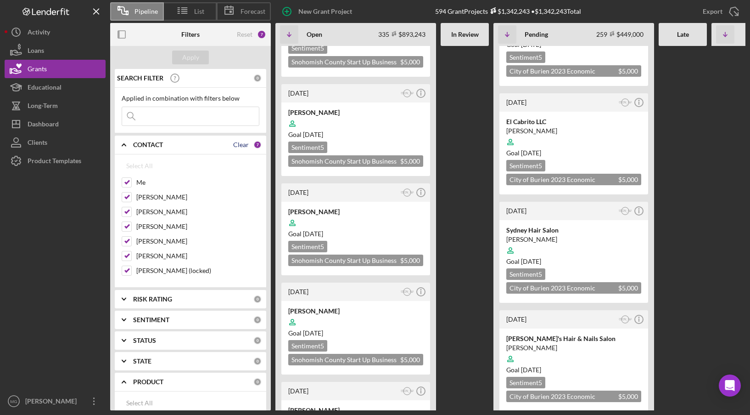
click at [236, 143] on div "Clear" at bounding box center [241, 144] width 16 height 7
checkbox input "false"
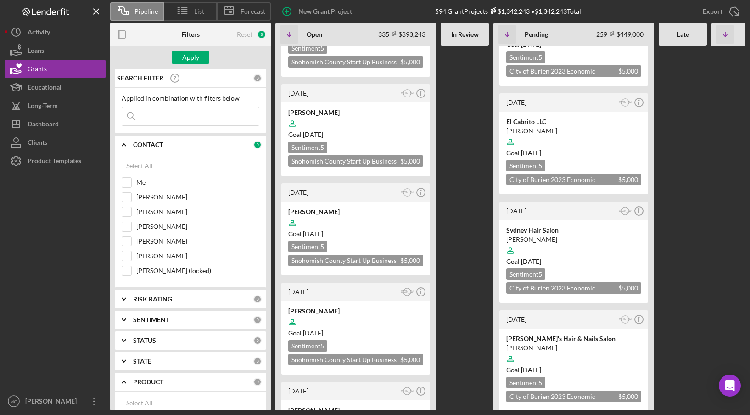
checkbox input "false"
click at [192, 58] on div "Apply" at bounding box center [190, 58] width 17 height 14
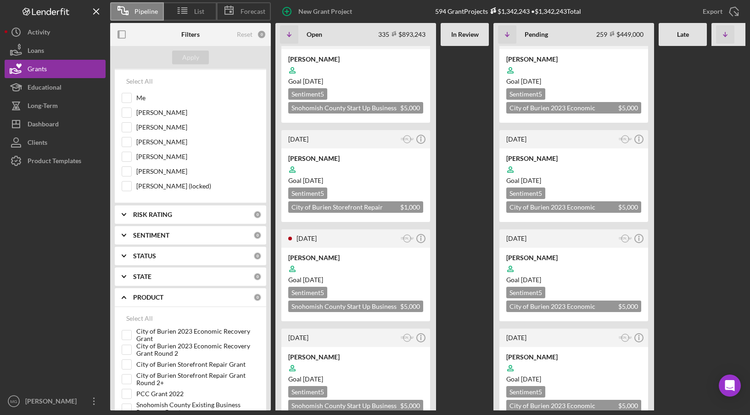
scroll to position [92, 0]
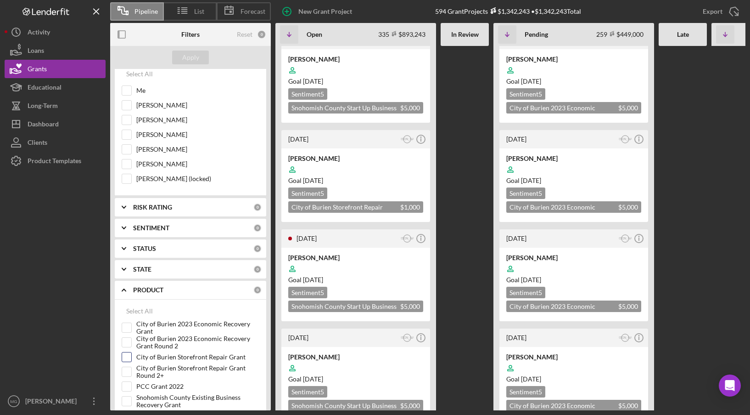
click at [127, 357] on input "City of Burien Storefront Repair Grant" at bounding box center [126, 356] width 9 height 9
checkbox input "true"
click at [126, 369] on input "City of Burien Storefront Repair Grant Round 2+" at bounding box center [126, 371] width 9 height 9
checkbox input "true"
click at [188, 56] on div "Apply" at bounding box center [190, 58] width 17 height 14
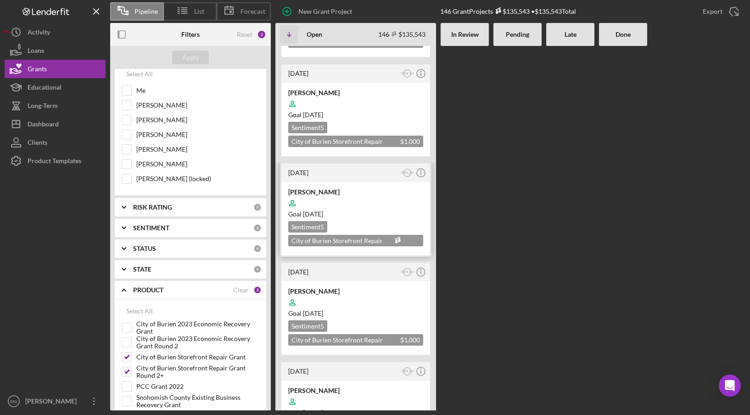
scroll to position [483, 0]
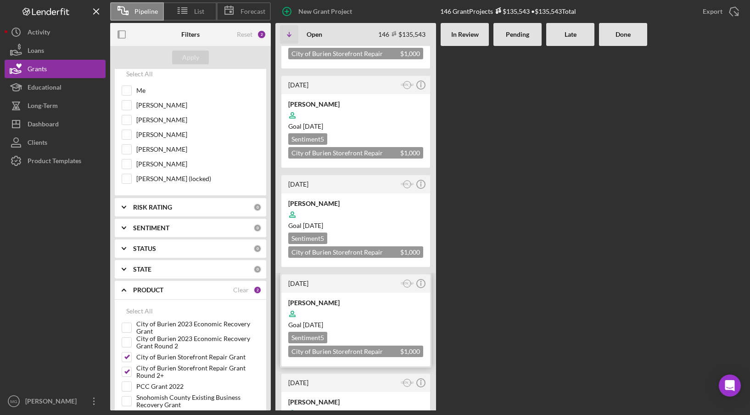
click at [336, 305] on div at bounding box center [355, 313] width 135 height 17
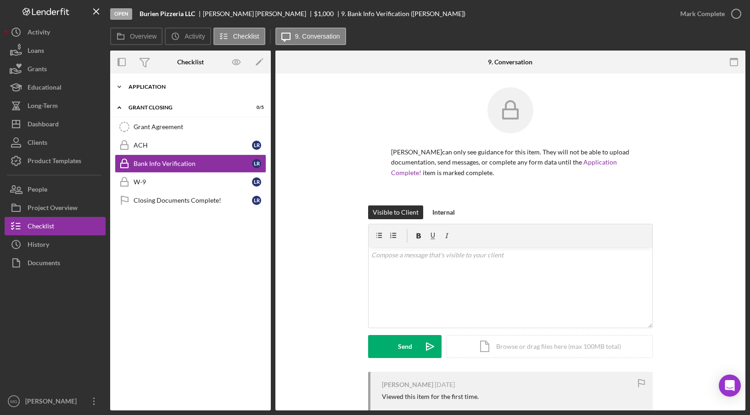
click at [121, 89] on icon "Icon/Expander" at bounding box center [119, 87] width 18 height 18
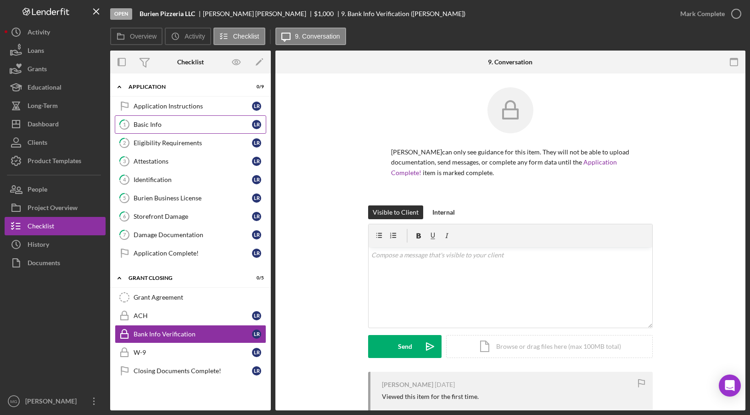
click at [160, 126] on div "Basic Info" at bounding box center [193, 124] width 118 height 7
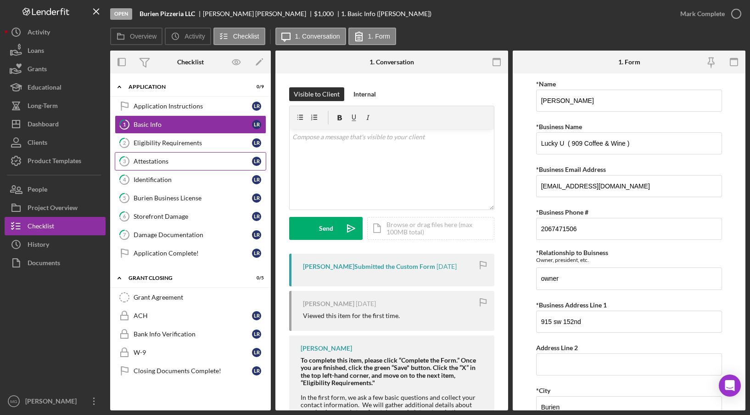
click at [186, 157] on link "3 Attestations L R" at bounding box center [191, 161] width 152 height 18
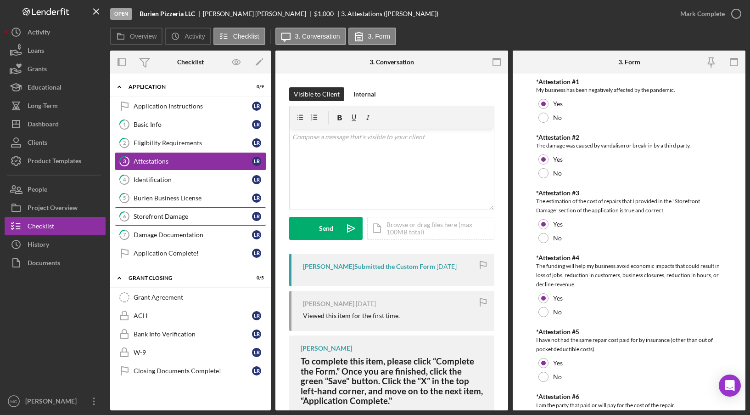
click at [169, 217] on div "Storefront Damage" at bounding box center [193, 216] width 118 height 7
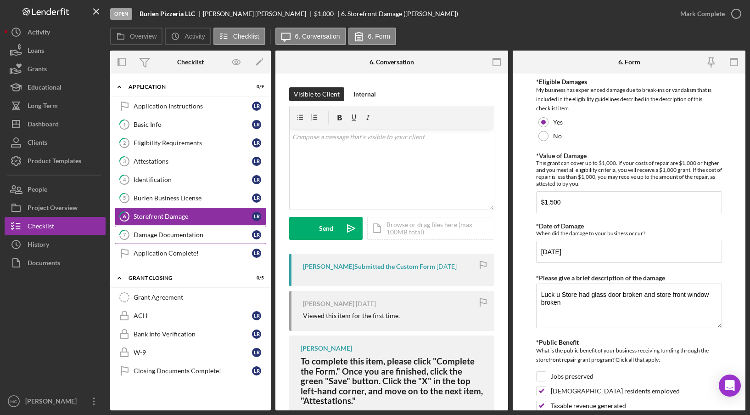
click at [168, 232] on div "Damage Documentation" at bounding box center [193, 234] width 118 height 7
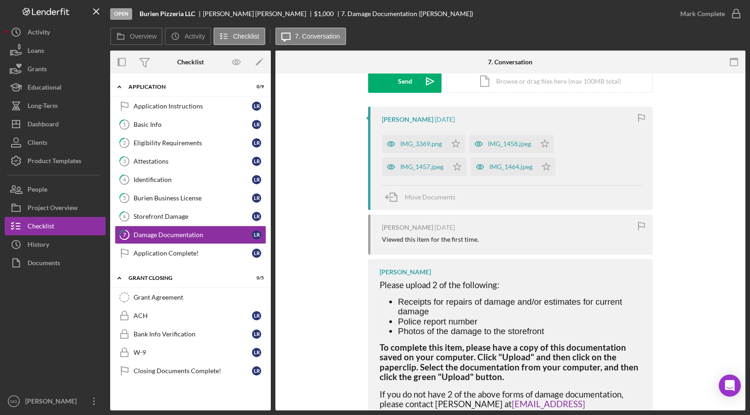
scroll to position [166, 0]
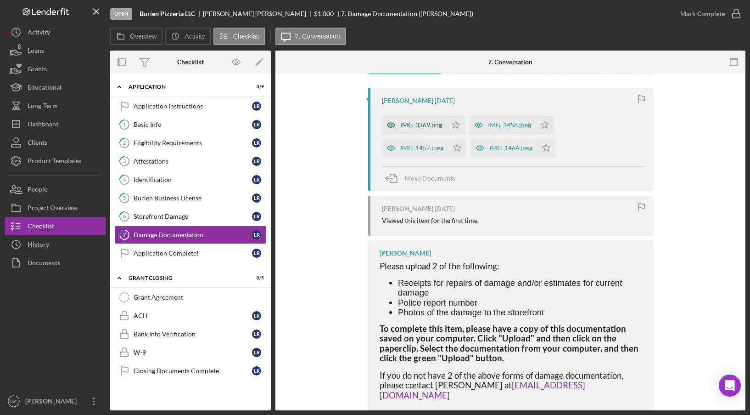
click at [408, 127] on div "IMG_3369.png" at bounding box center [421, 124] width 42 height 7
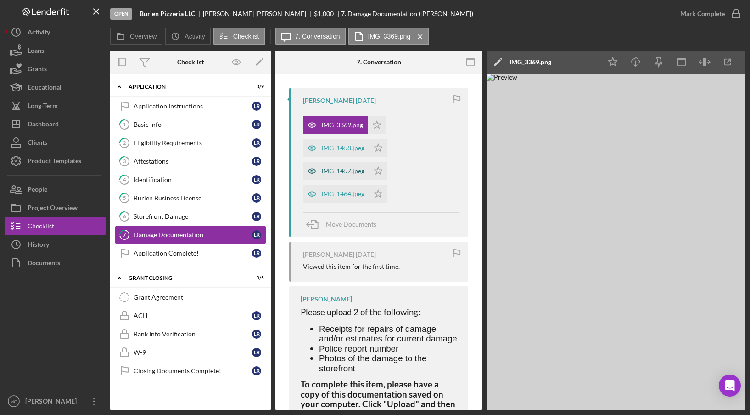
click at [341, 167] on div "IMG_1457.jpeg" at bounding box center [342, 170] width 43 height 7
click at [337, 151] on div "IMG_1458.jpeg" at bounding box center [342, 147] width 43 height 7
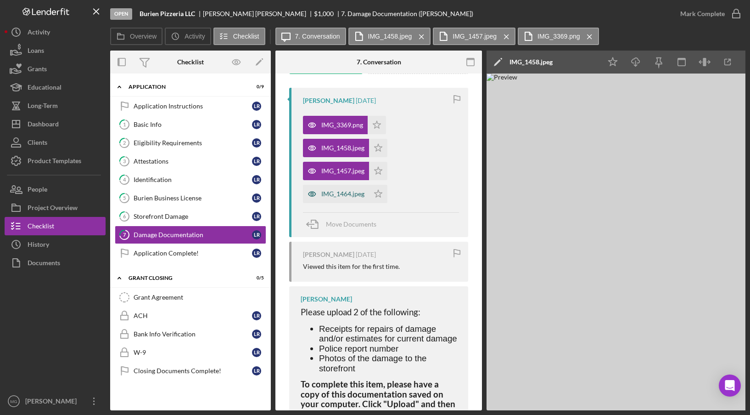
click at [337, 196] on div "IMG_1464.jpeg" at bounding box center [342, 193] width 43 height 7
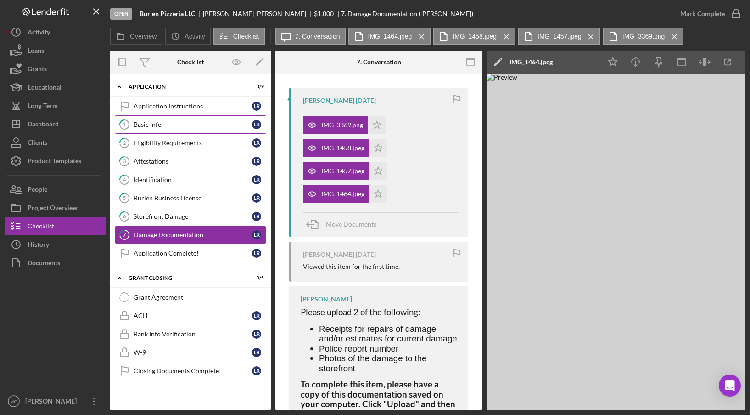
click at [169, 123] on div "Basic Info" at bounding box center [193, 124] width 118 height 7
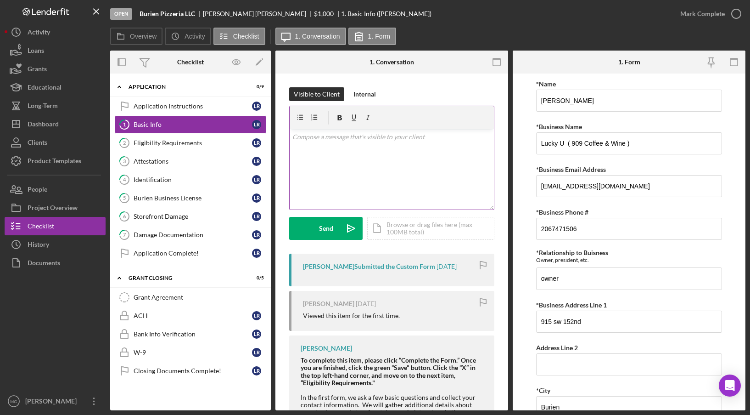
scroll to position [35, 0]
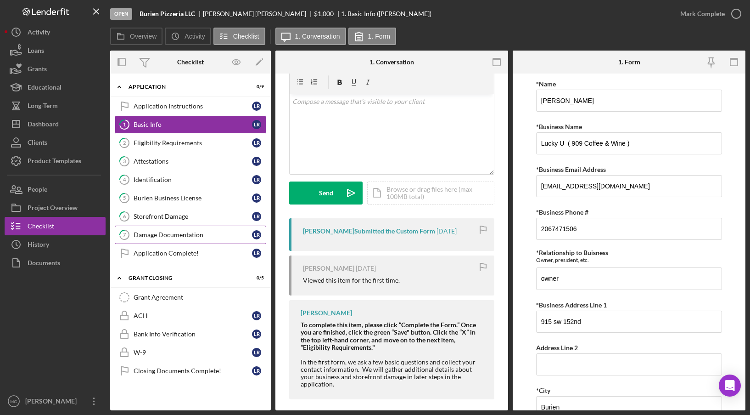
click at [163, 236] on div "Damage Documentation" at bounding box center [193, 234] width 118 height 7
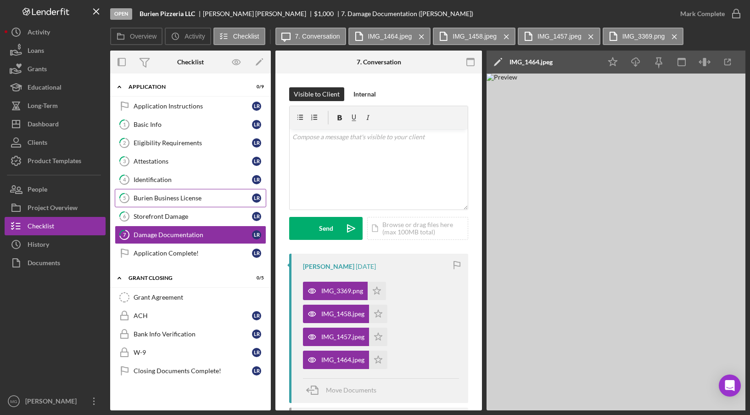
click at [164, 196] on div "Burien Business License" at bounding box center [193, 197] width 118 height 7
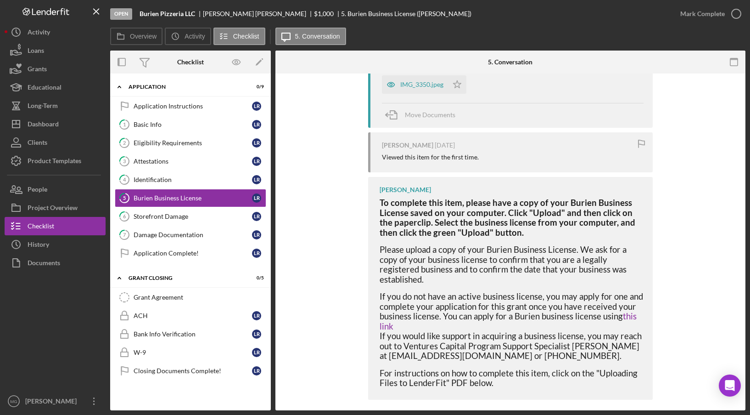
scroll to position [214, 0]
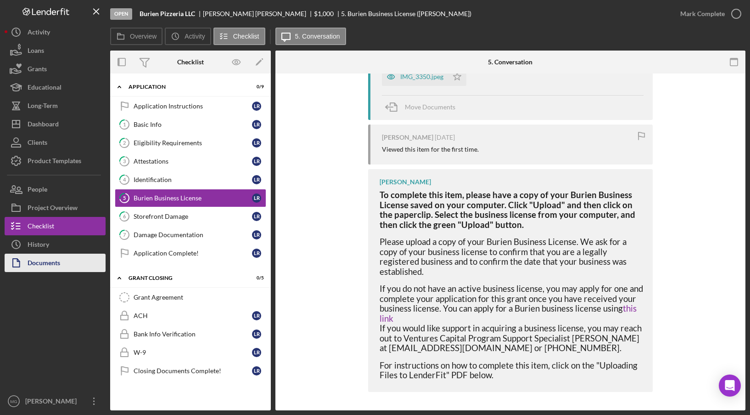
click at [42, 263] on div "Documents" at bounding box center [44, 263] width 33 height 21
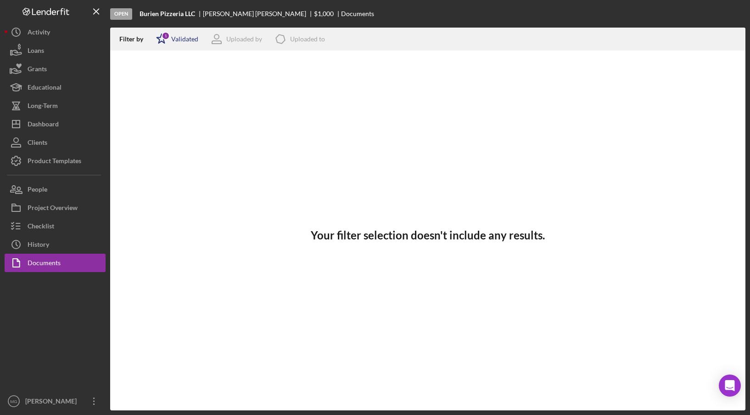
click at [171, 35] on icon "Icon/Star" at bounding box center [161, 39] width 23 height 23
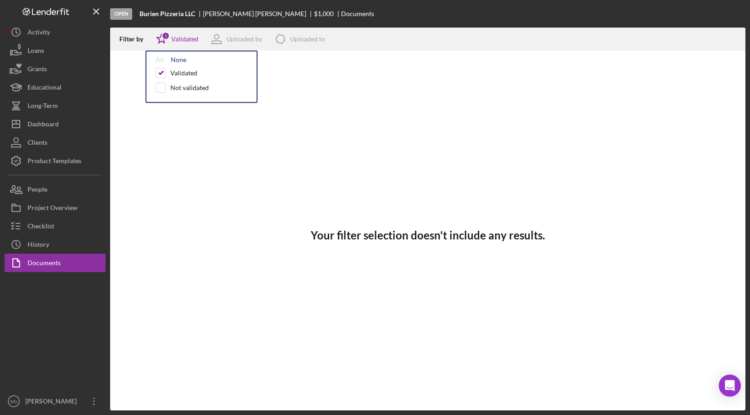
click at [175, 62] on div "None" at bounding box center [179, 59] width 16 height 7
checkbox input "false"
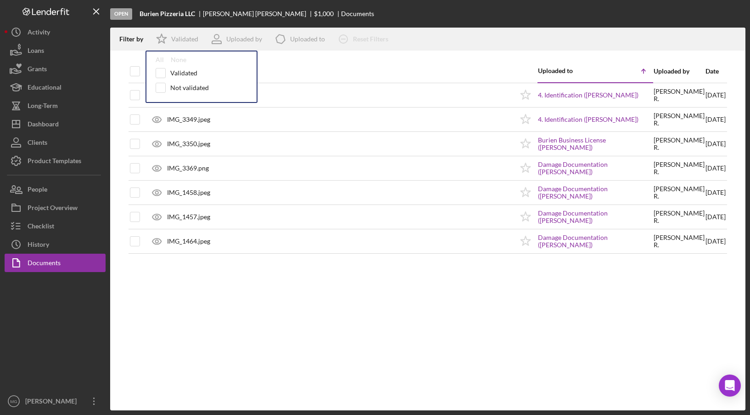
click at [118, 35] on div "Filter by Icon/Star Validated All None Validated Not validated Uploaded by Icon…" at bounding box center [428, 39] width 636 height 23
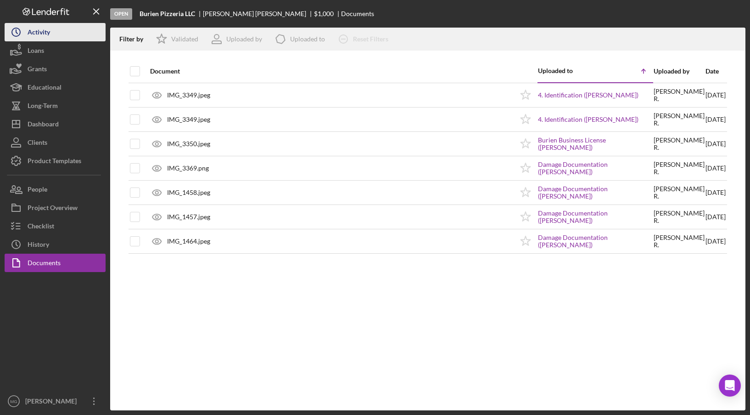
click at [39, 32] on div "Activity" at bounding box center [39, 33] width 23 height 21
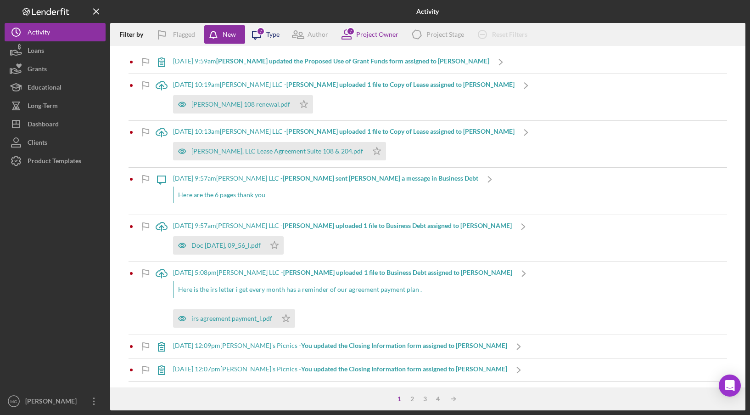
click at [273, 36] on div "Type" at bounding box center [272, 34] width 13 height 7
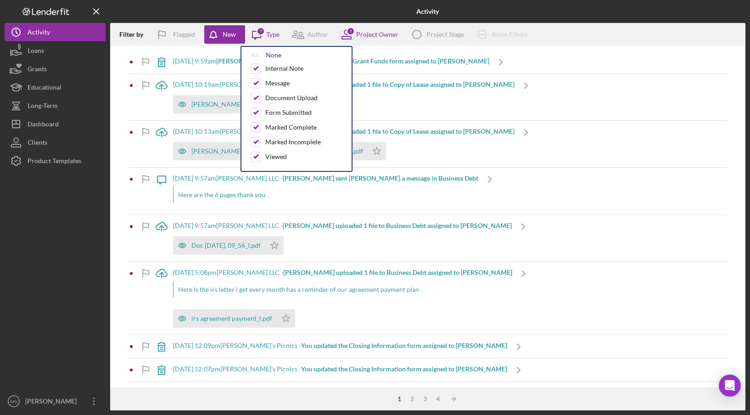
click at [272, 53] on div "None" at bounding box center [274, 54] width 16 height 7
checkbox input "false"
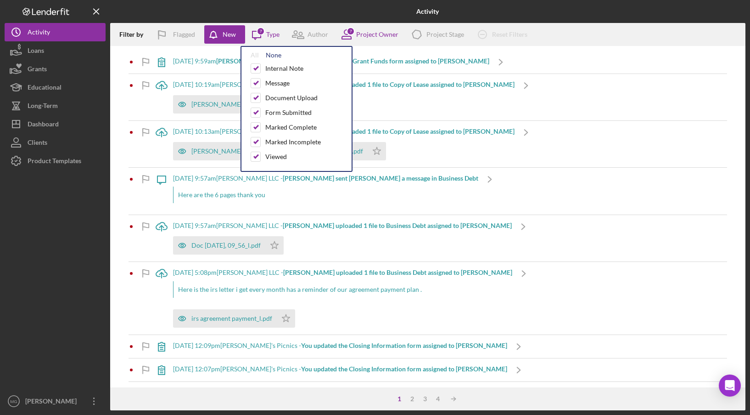
checkbox input "false"
click at [383, 31] on div "Project Owner" at bounding box center [377, 34] width 42 height 7
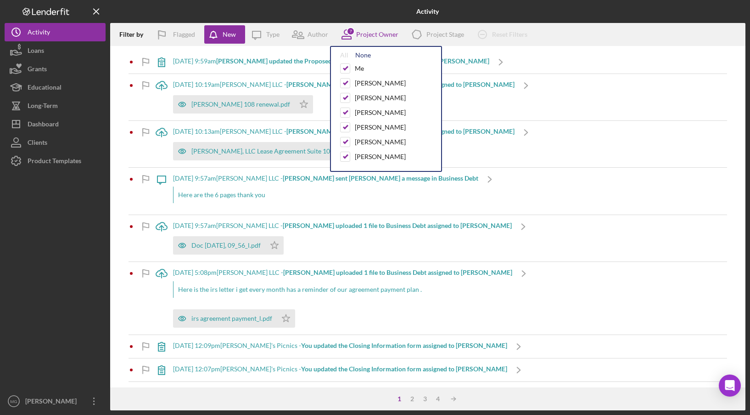
click at [366, 56] on div "None" at bounding box center [363, 54] width 16 height 7
checkbox input "false"
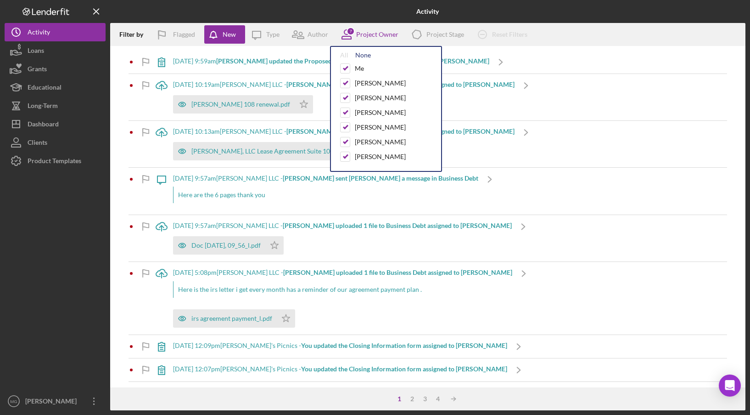
checkbox input "false"
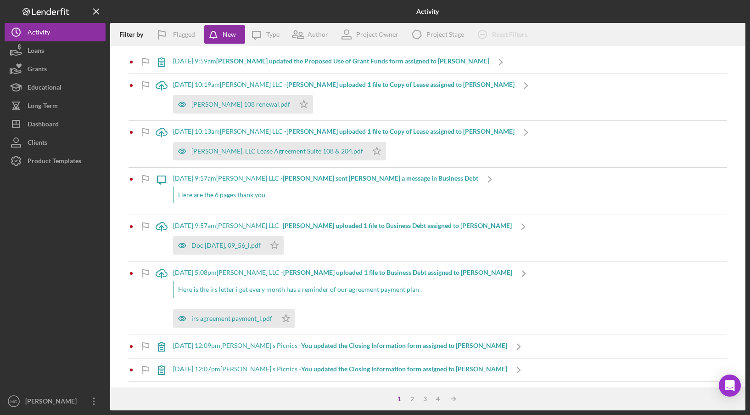
click at [551, 77] on div "Icon/Upload [DATE] 10:19am [PERSON_NAME] LLC - [PERSON_NAME] uploaded 1 file to…" at bounding box center [428, 97] width 599 height 46
click at [255, 61] on b "[PERSON_NAME] updated the Proposed Use of Grant Funds form assigned to [PERSON_…" at bounding box center [352, 61] width 273 height 8
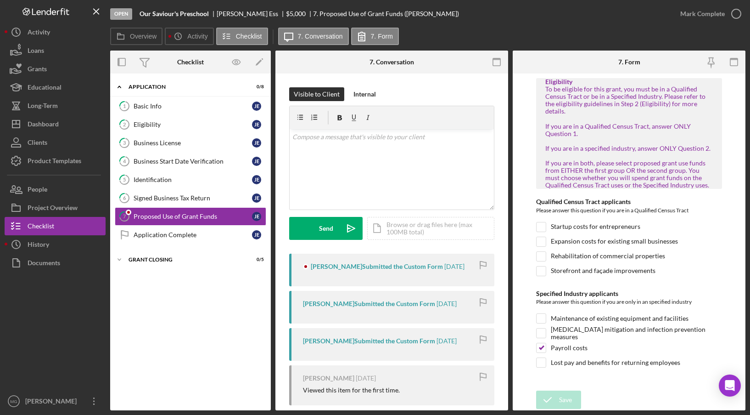
scroll to position [230, 0]
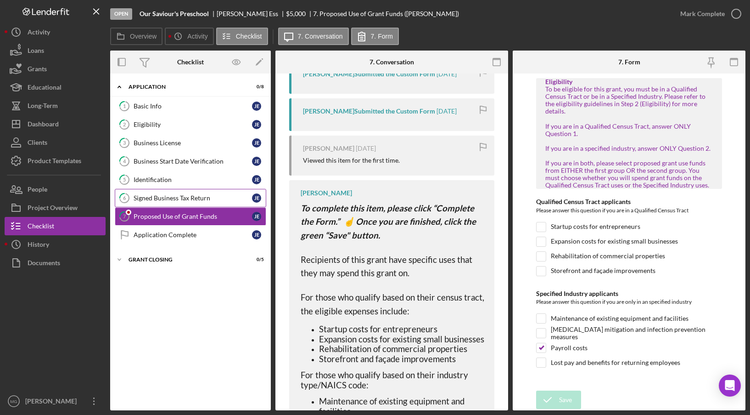
click at [176, 194] on div "Signed Business Tax Return" at bounding box center [193, 197] width 118 height 7
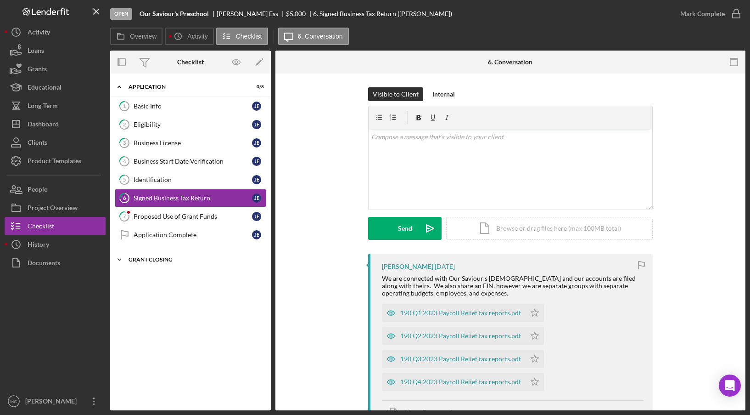
click at [134, 259] on div "Grant Closing" at bounding box center [194, 260] width 131 height 6
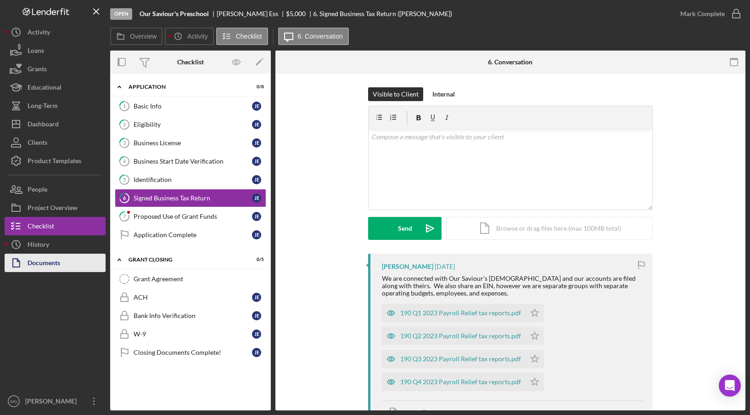
click at [29, 257] on div "Documents" at bounding box center [44, 263] width 33 height 21
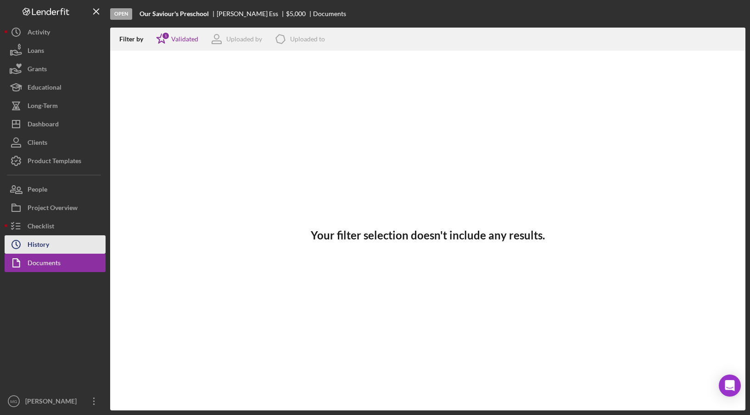
click at [37, 246] on div "History" at bounding box center [39, 245] width 22 height 21
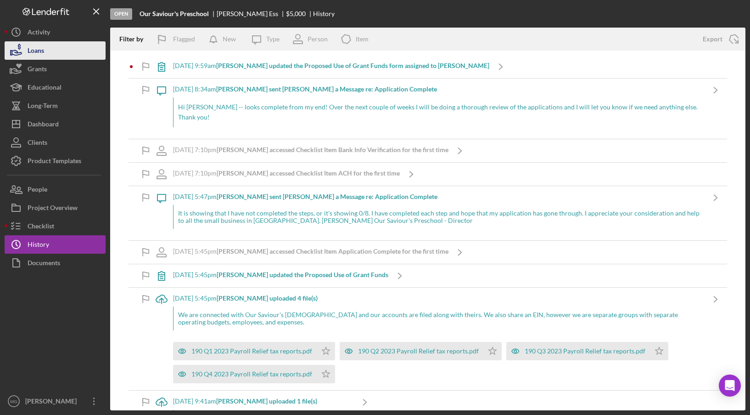
click at [52, 53] on button "Loans" at bounding box center [55, 50] width 101 height 18
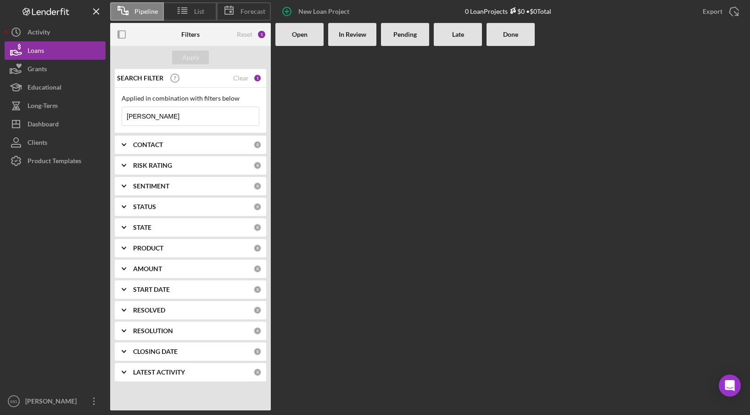
click at [243, 75] on div "Clear" at bounding box center [241, 77] width 16 height 7
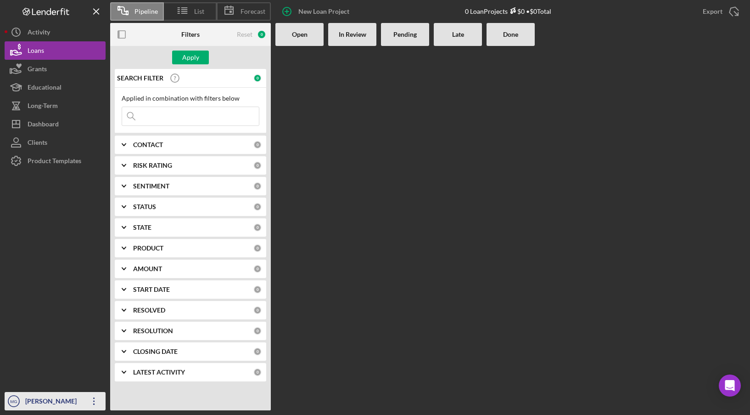
click at [96, 400] on icon "Icon/Overflow" at bounding box center [94, 400] width 23 height 23
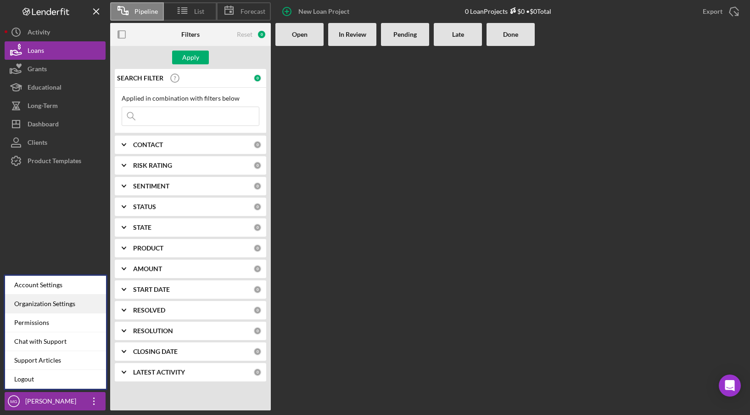
click at [56, 303] on div "Organization Settings" at bounding box center [55, 303] width 101 height 19
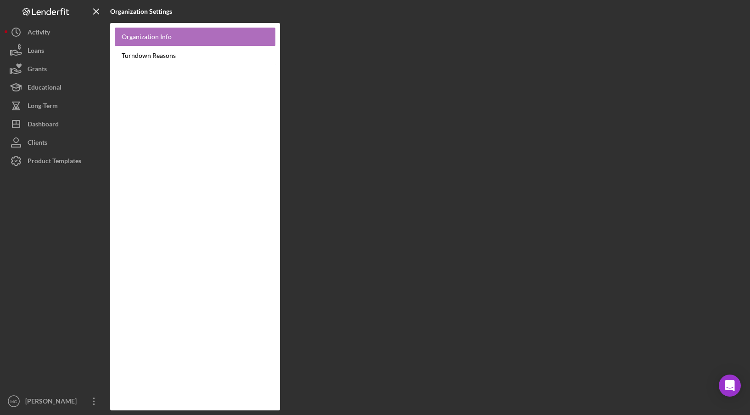
click at [153, 37] on link "Organization Info" at bounding box center [195, 37] width 161 height 19
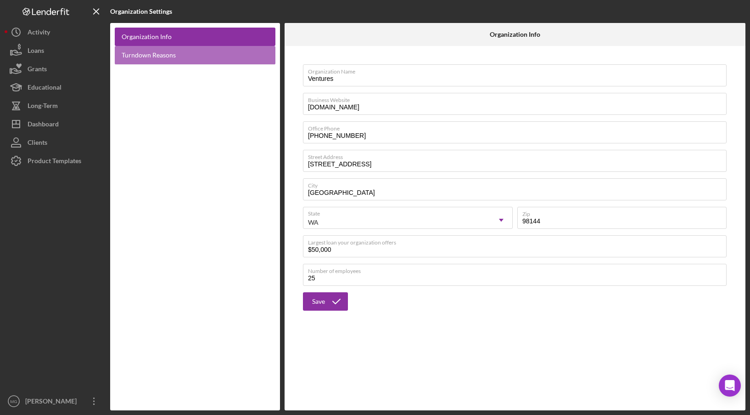
click at [165, 54] on link "Turndown Reasons" at bounding box center [195, 55] width 161 height 19
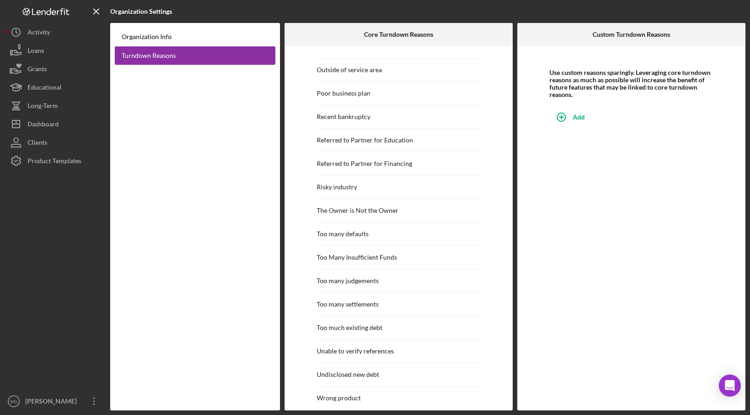
scroll to position [829, 0]
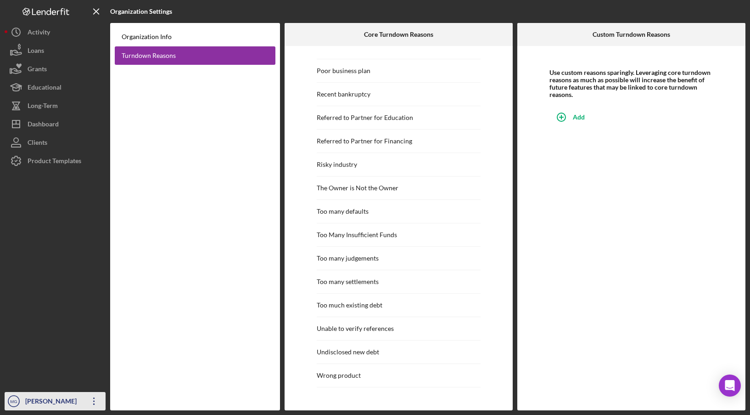
click at [90, 400] on icon "Icon/Overflow" at bounding box center [94, 400] width 23 height 23
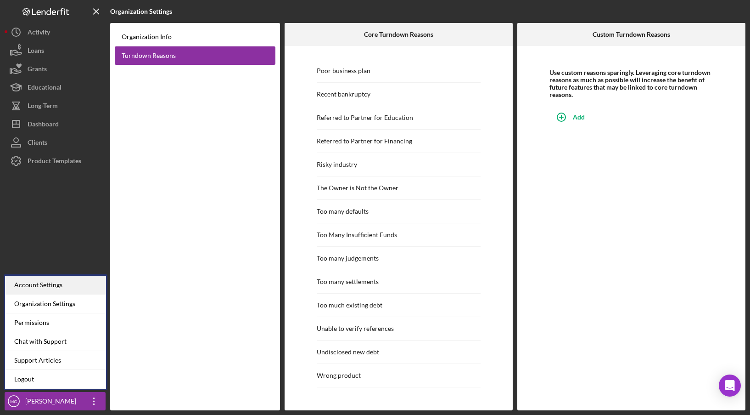
click at [37, 285] on div "Account Settings" at bounding box center [55, 285] width 101 height 19
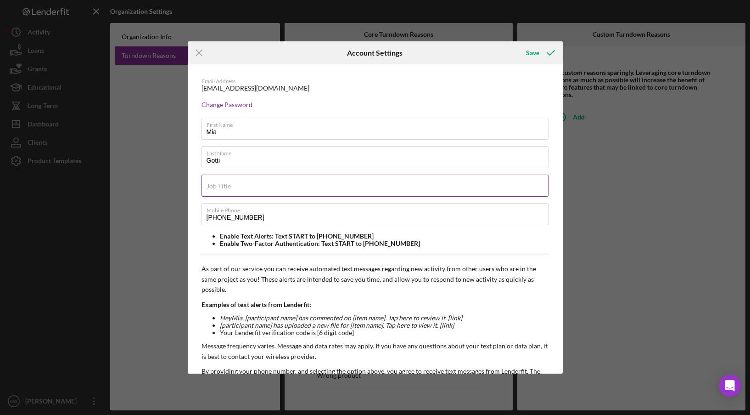
click at [223, 185] on label "Job Title" at bounding box center [219, 185] width 24 height 7
click at [223, 185] on input "Job Title" at bounding box center [375, 186] width 347 height 22
type input "Capital Program Manager"
click at [536, 53] on div "Save" at bounding box center [532, 53] width 13 height 18
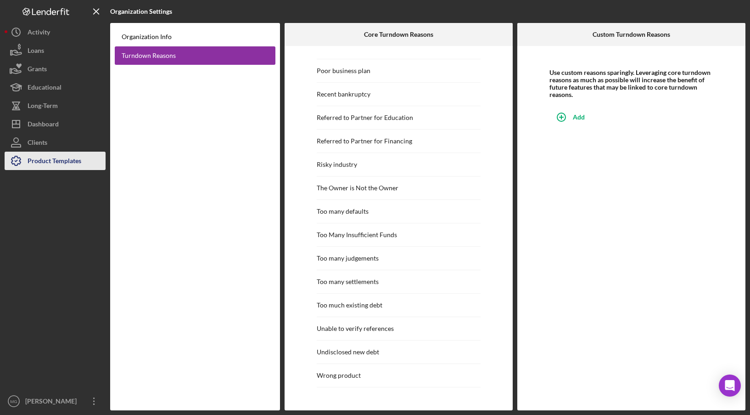
click at [60, 163] on div "Product Templates" at bounding box center [55, 162] width 54 height 21
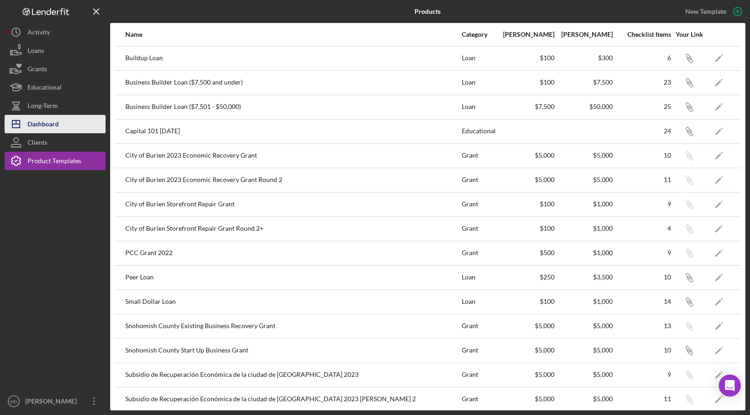
click at [42, 122] on div "Dashboard" at bounding box center [43, 125] width 31 height 21
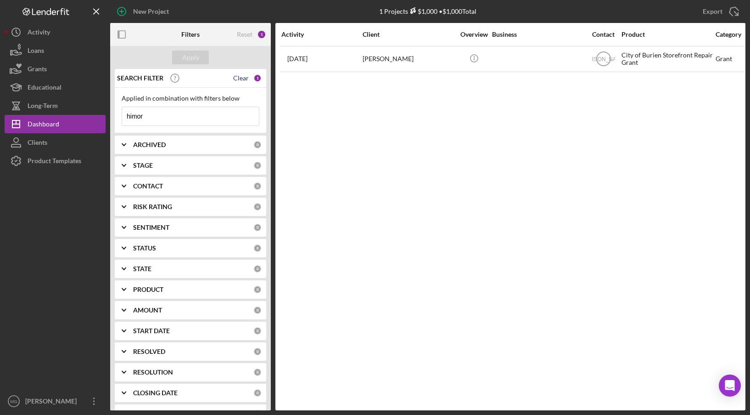
click at [236, 77] on div "Clear" at bounding box center [241, 77] width 16 height 7
click at [180, 55] on button "Apply" at bounding box center [190, 58] width 37 height 14
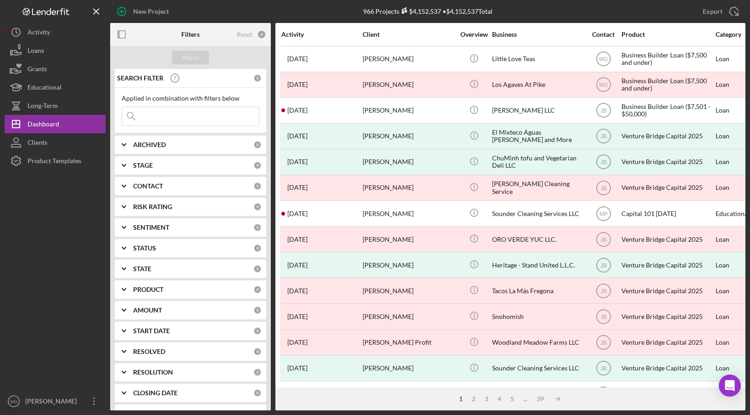
click at [141, 146] on b "ARCHIVED" at bounding box center [149, 144] width 33 height 7
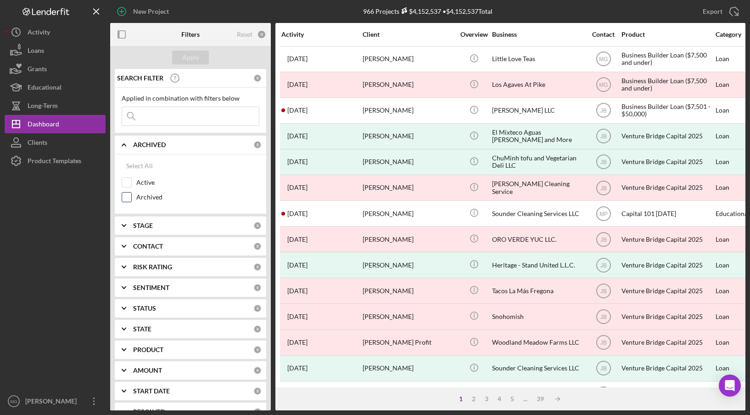
click at [130, 199] on input "Archived" at bounding box center [126, 196] width 9 height 9
click at [186, 57] on div "Apply" at bounding box center [190, 58] width 17 height 14
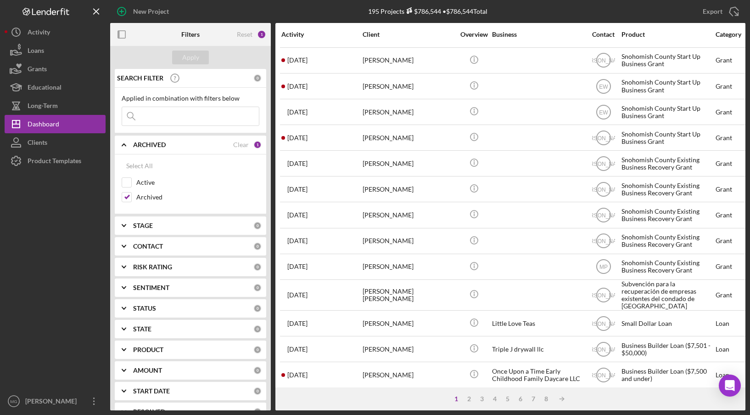
scroll to position [315, 0]
click at [238, 145] on div "Clear" at bounding box center [241, 144] width 16 height 7
checkbox input "false"
click at [193, 59] on div "Apply" at bounding box center [190, 58] width 17 height 14
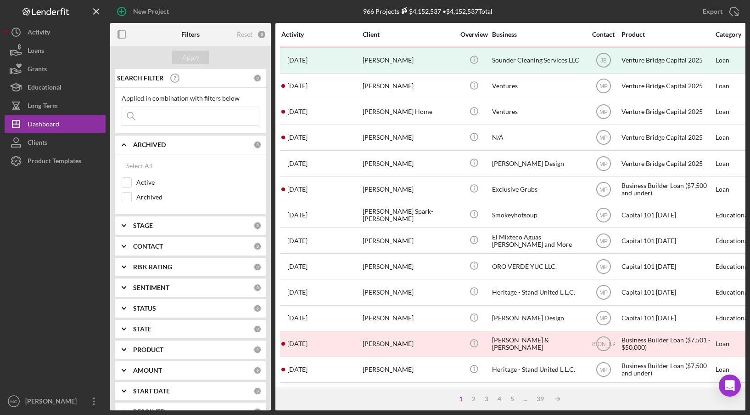
click at [133, 226] on icon "Icon/Expander" at bounding box center [124, 225] width 23 height 23
click at [147, 248] on div "Select All" at bounding box center [139, 246] width 27 height 18
checkbox input "true"
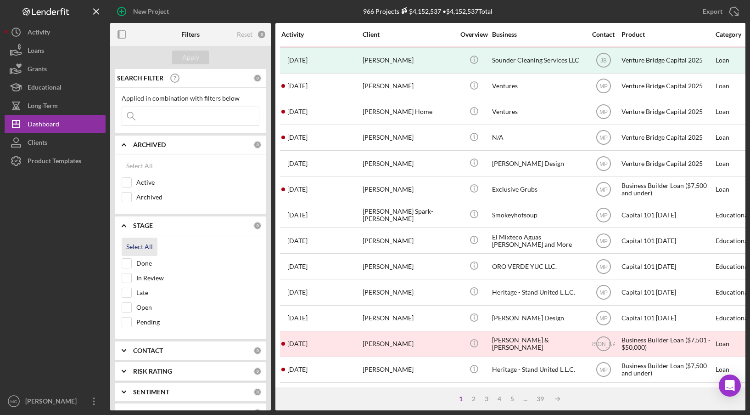
checkbox input "true"
click at [199, 59] on button "Apply" at bounding box center [190, 58] width 37 height 14
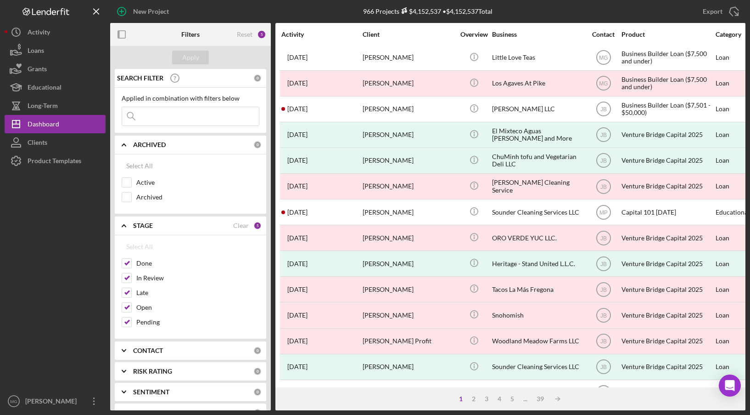
scroll to position [0, 0]
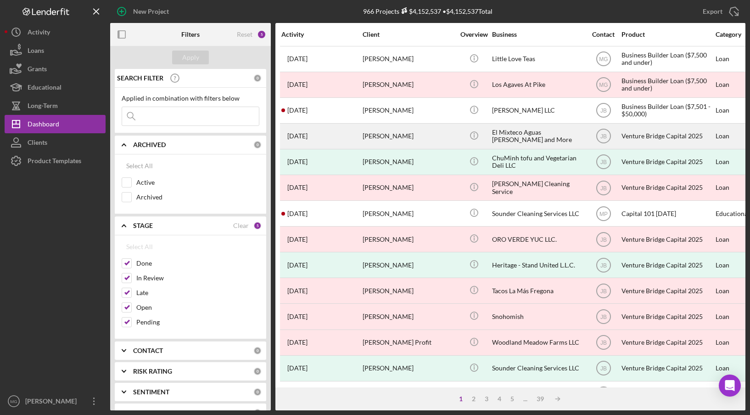
click at [424, 131] on div "[PERSON_NAME]" at bounding box center [409, 136] width 92 height 24
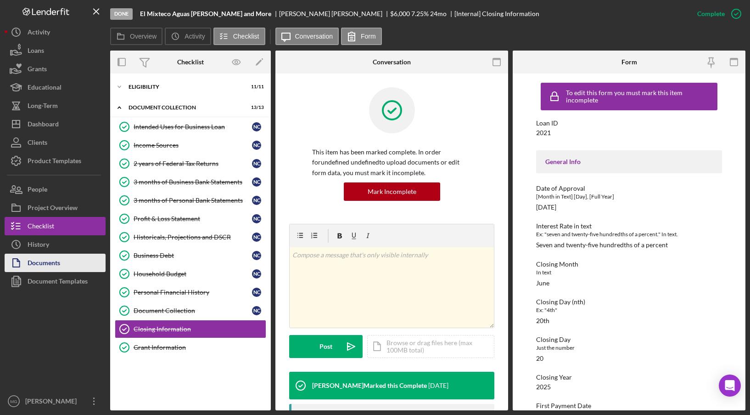
click at [45, 265] on div "Documents" at bounding box center [44, 263] width 33 height 21
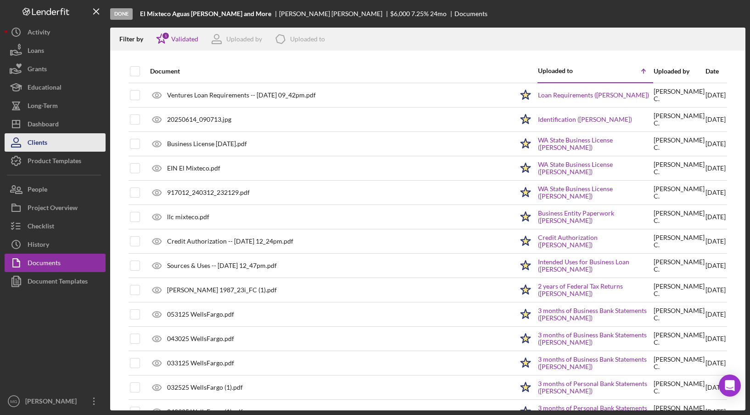
click at [36, 141] on div "Clients" at bounding box center [38, 143] width 20 height 21
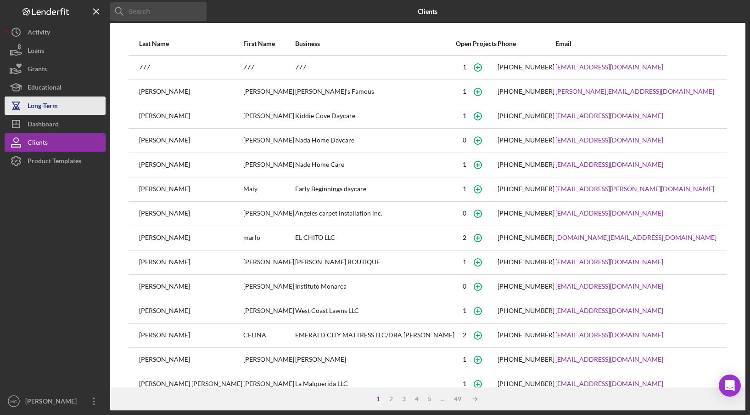
click at [46, 106] on div "Long-Term" at bounding box center [43, 106] width 30 height 21
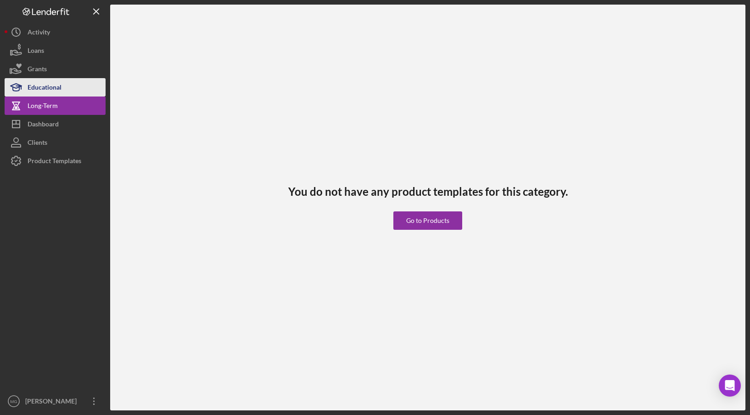
click at [50, 89] on div "Educational" at bounding box center [45, 88] width 34 height 21
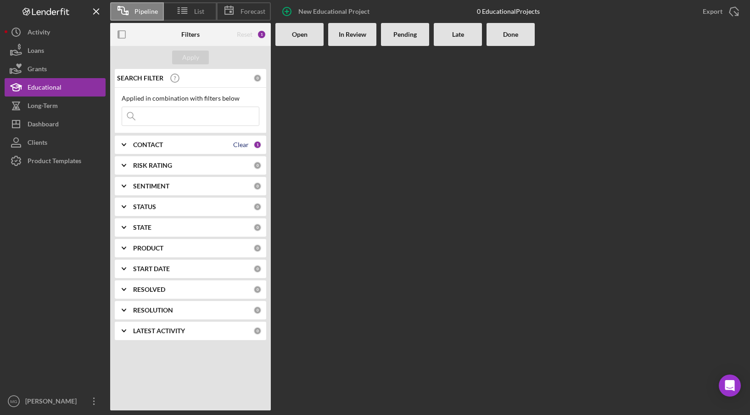
click at [242, 143] on div "Clear" at bounding box center [241, 144] width 16 height 7
click at [188, 57] on div "Apply" at bounding box center [190, 58] width 17 height 14
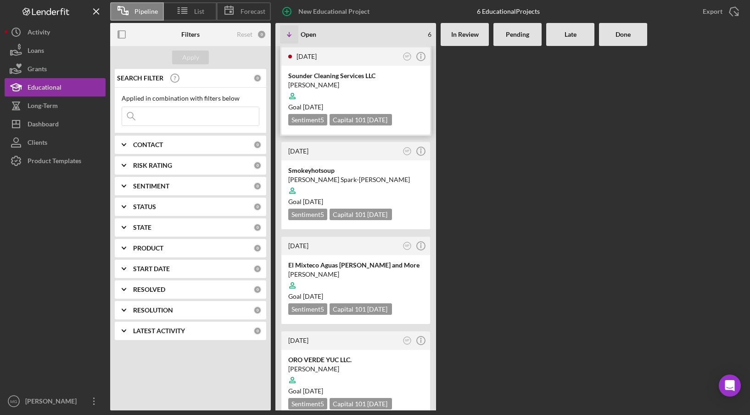
click at [380, 94] on div at bounding box center [355, 95] width 135 height 17
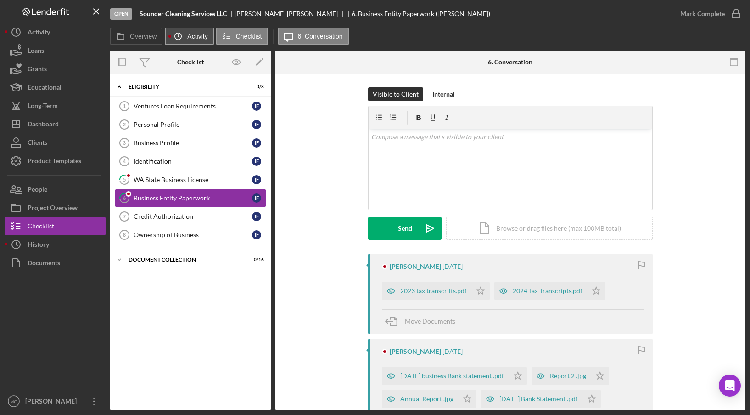
click at [193, 32] on button "Icon/History Activity" at bounding box center [189, 36] width 49 height 17
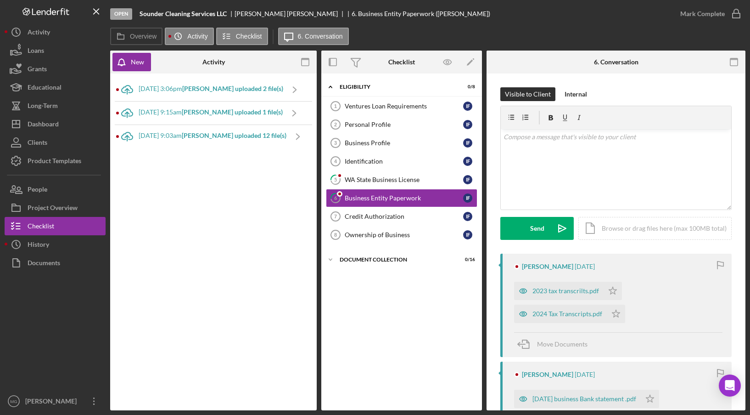
click at [208, 135] on b "[PERSON_NAME] uploaded 12 file(s)" at bounding box center [234, 135] width 105 height 8
click at [202, 132] on b "[PERSON_NAME] uploaded 12 file(s)" at bounding box center [234, 135] width 105 height 8
click at [287, 135] on icon "Icon/Navigate" at bounding box center [298, 136] width 23 height 23
click at [166, 91] on div "[DATE] 3:06pm [PERSON_NAME] uploaded 2 file(s)" at bounding box center [211, 88] width 145 height 7
click at [58, 204] on div "Project Overview" at bounding box center [53, 208] width 50 height 21
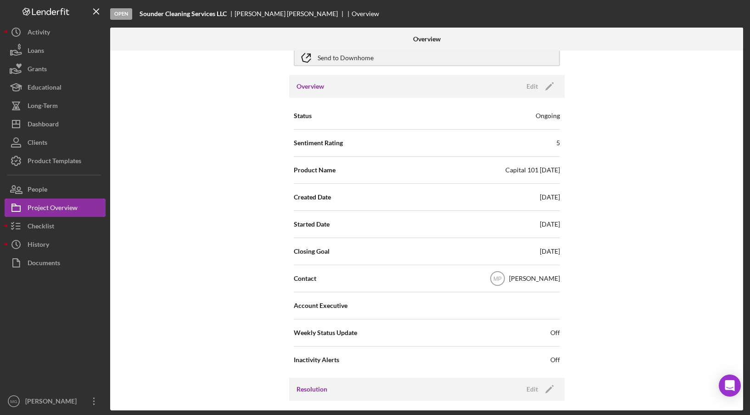
scroll to position [127, 0]
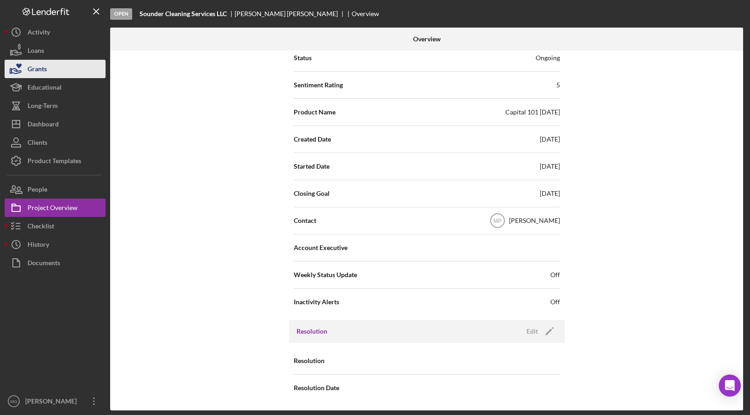
click at [43, 68] on div "Grants" at bounding box center [37, 70] width 19 height 21
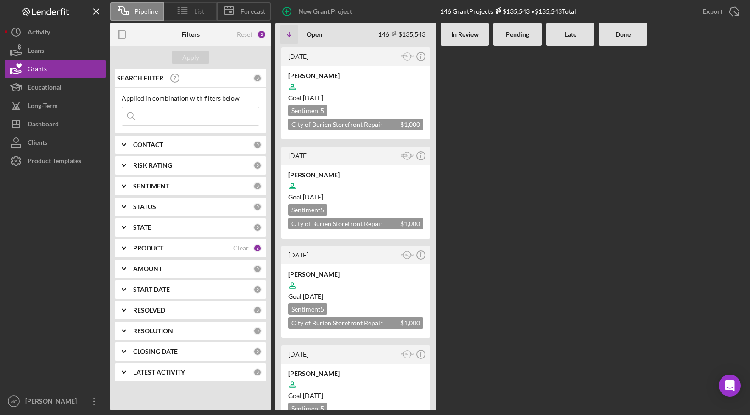
click at [198, 9] on span "List" at bounding box center [199, 11] width 10 height 7
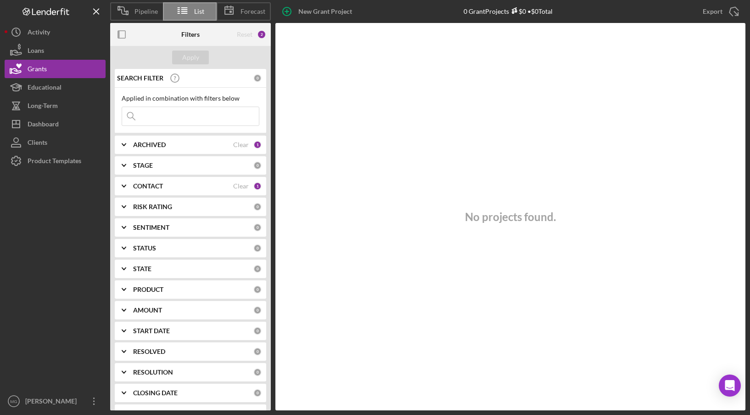
click at [192, 143] on div "ARCHIVED" at bounding box center [183, 144] width 100 height 7
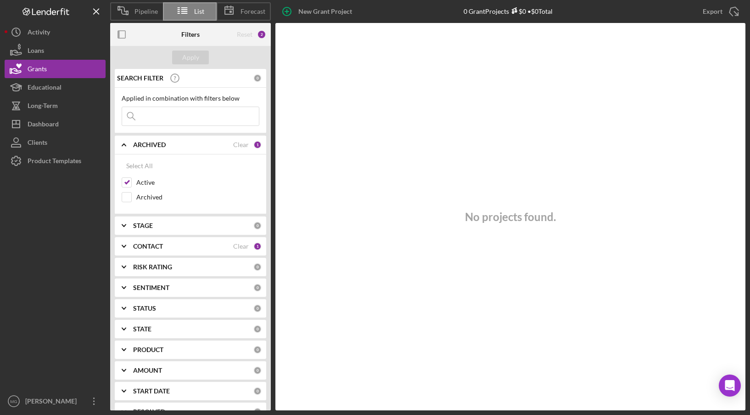
click at [229, 143] on div "ARCHIVED" at bounding box center [183, 144] width 100 height 7
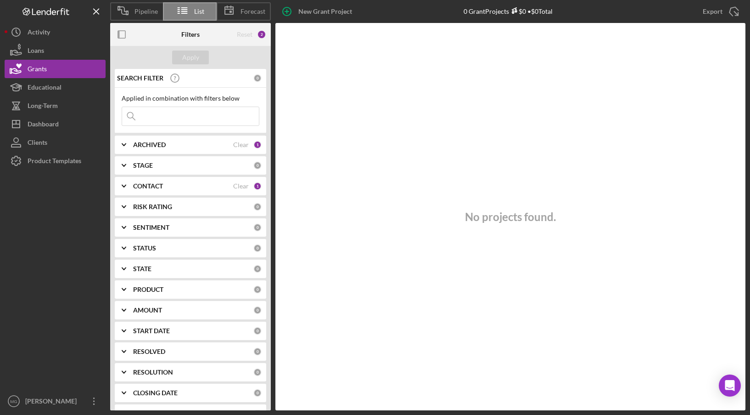
click at [229, 143] on div "ARCHIVED" at bounding box center [183, 144] width 100 height 7
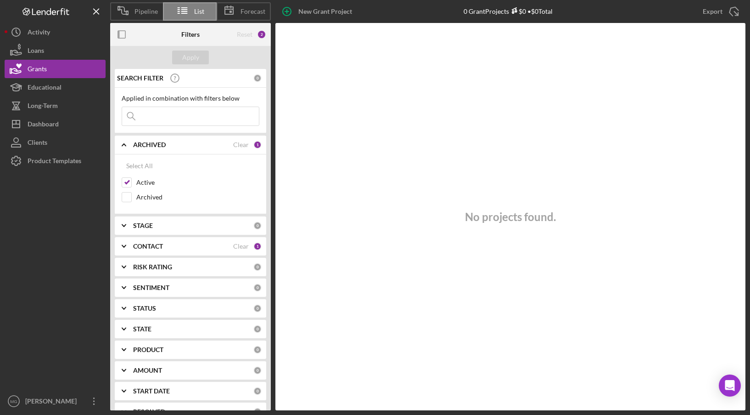
click at [242, 146] on div "Clear" at bounding box center [241, 144] width 16 height 7
checkbox input "false"
click at [197, 64] on div "Apply" at bounding box center [190, 57] width 161 height 23
click at [196, 57] on div "Apply" at bounding box center [190, 58] width 17 height 14
click at [234, 247] on div "Clear" at bounding box center [241, 245] width 16 height 7
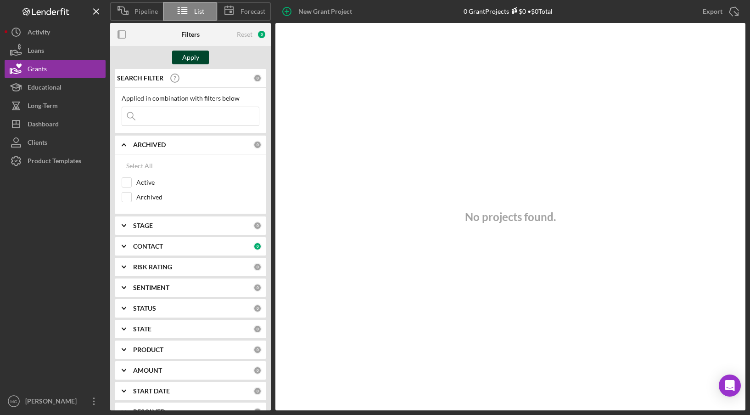
click at [188, 54] on div "Apply" at bounding box center [190, 58] width 17 height 14
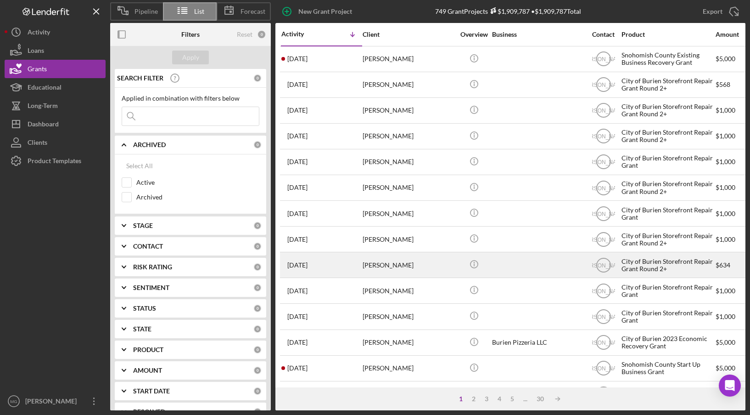
click at [676, 265] on div "City of Burien Storefront Repair Grant Round 2+" at bounding box center [668, 265] width 92 height 24
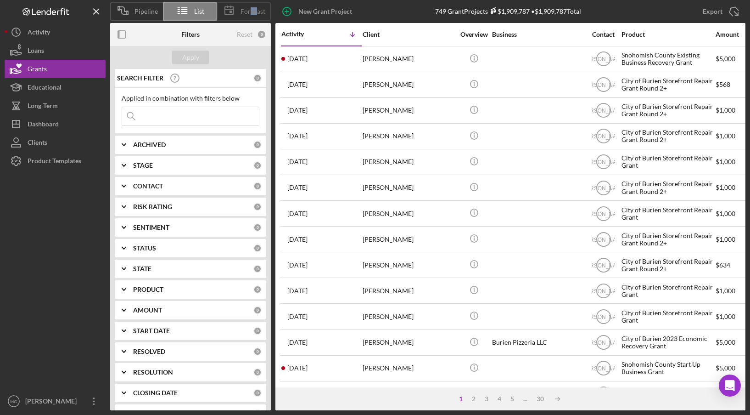
click at [251, 6] on div "Forecast" at bounding box center [244, 11] width 54 height 18
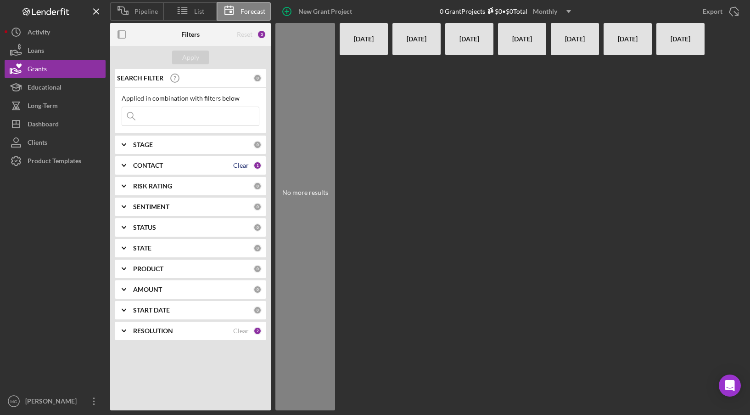
click at [248, 165] on div "Clear" at bounding box center [241, 165] width 16 height 7
click at [197, 63] on div "Apply" at bounding box center [190, 58] width 17 height 14
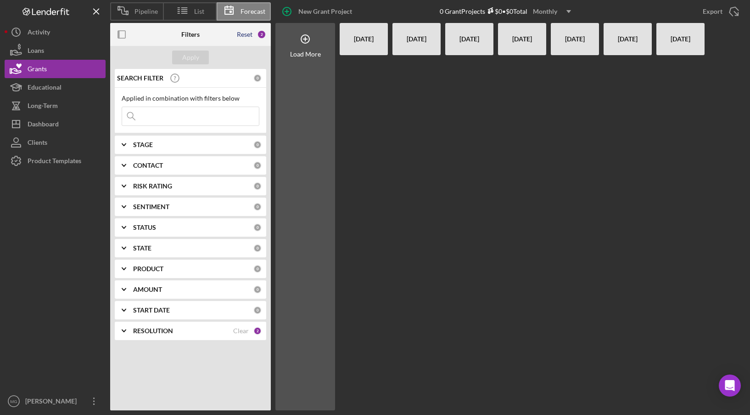
click at [246, 36] on div "Reset" at bounding box center [245, 34] width 16 height 7
click at [193, 63] on div "Apply" at bounding box center [190, 58] width 17 height 14
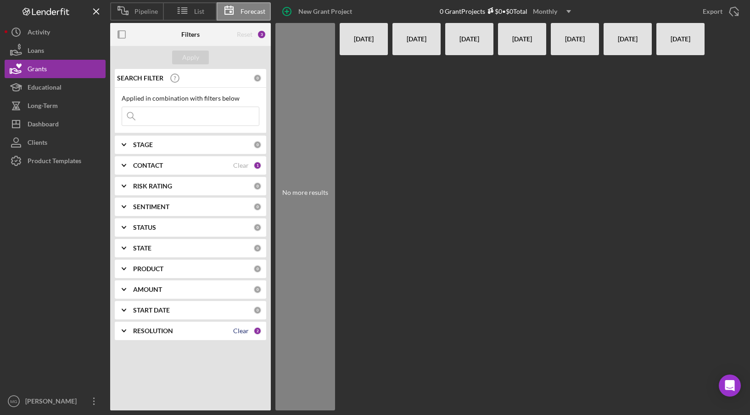
click at [244, 330] on div "Clear" at bounding box center [241, 330] width 16 height 7
click at [241, 165] on div "Clear" at bounding box center [241, 165] width 16 height 7
click at [194, 57] on div "Apply" at bounding box center [190, 58] width 17 height 14
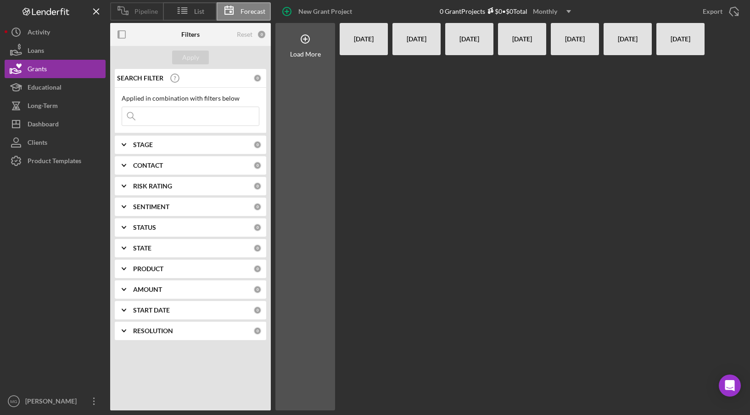
click at [148, 8] on span "Pipeline" at bounding box center [146, 11] width 23 height 7
